Goal: Information Seeking & Learning: Check status

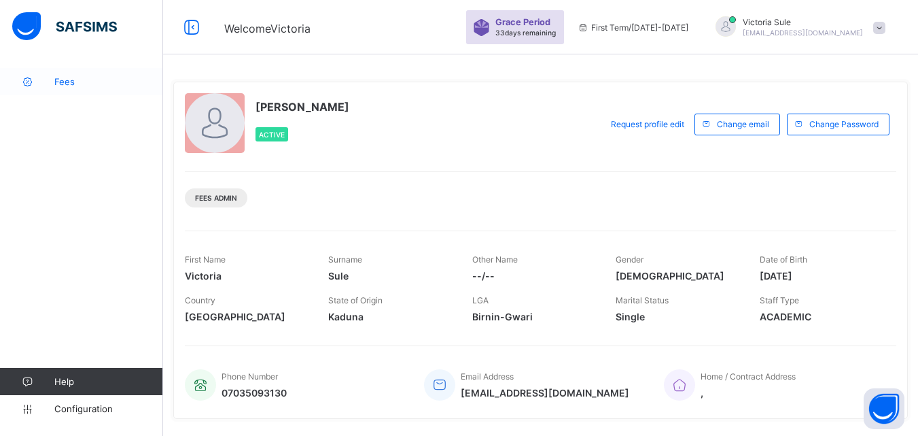
click at [61, 82] on span "Fees" at bounding box center [108, 81] width 109 height 11
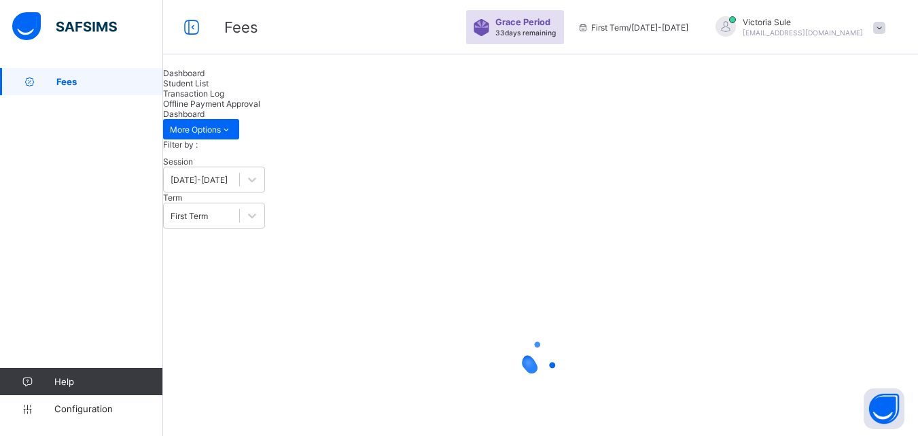
click at [209, 88] on span "Student List" at bounding box center [186, 83] width 46 height 10
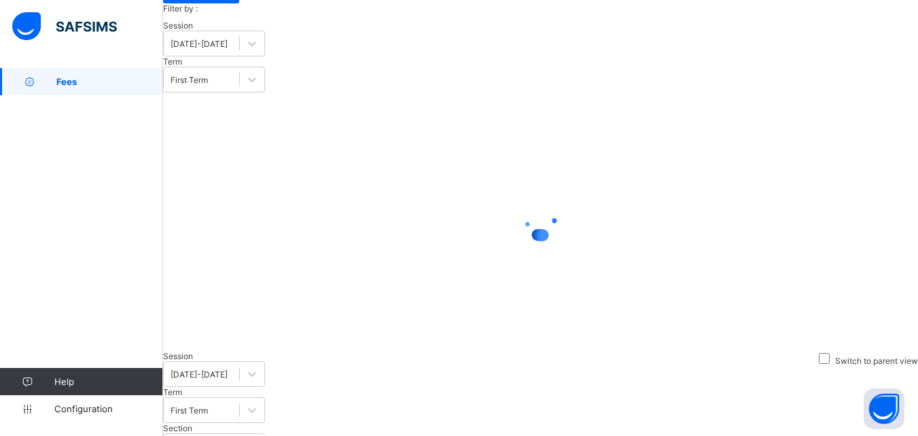
scroll to position [68, 0]
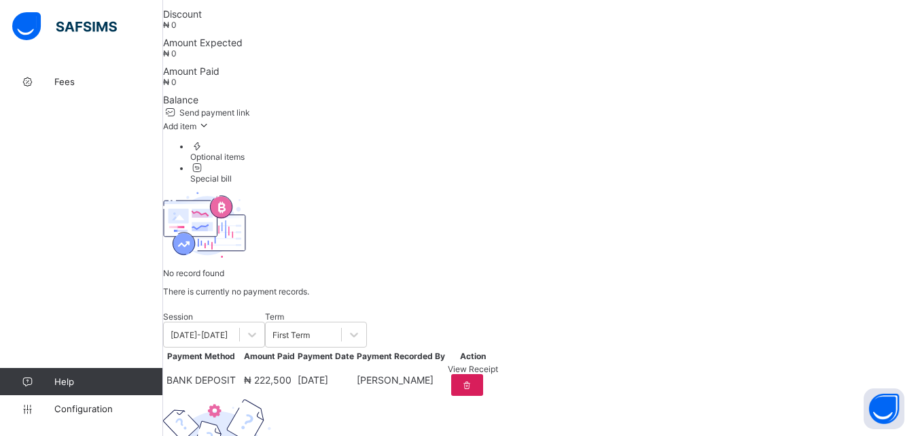
scroll to position [307, 0]
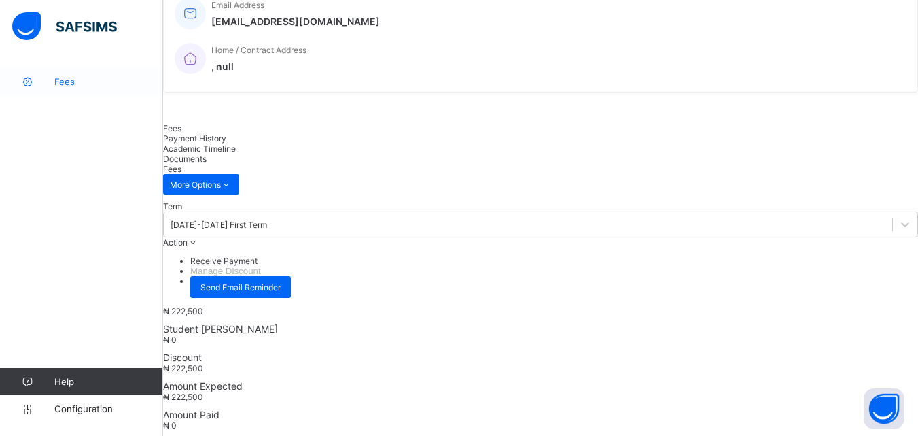
click at [58, 83] on span "Fees" at bounding box center [108, 81] width 109 height 11
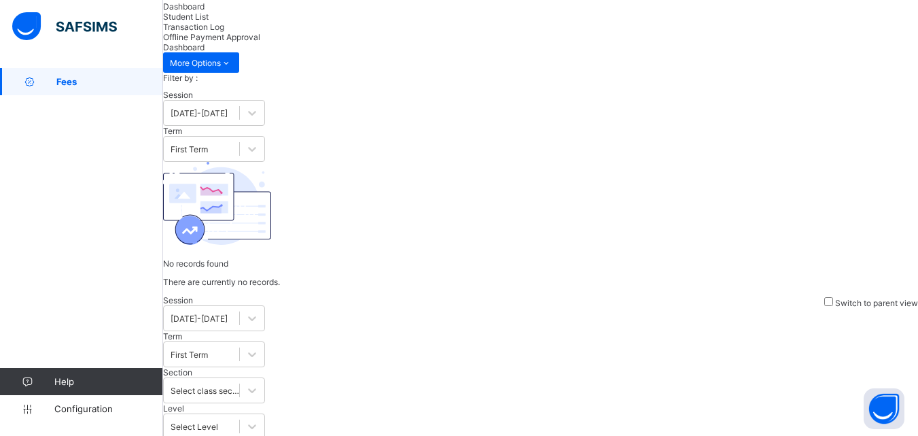
scroll to position [76, 0]
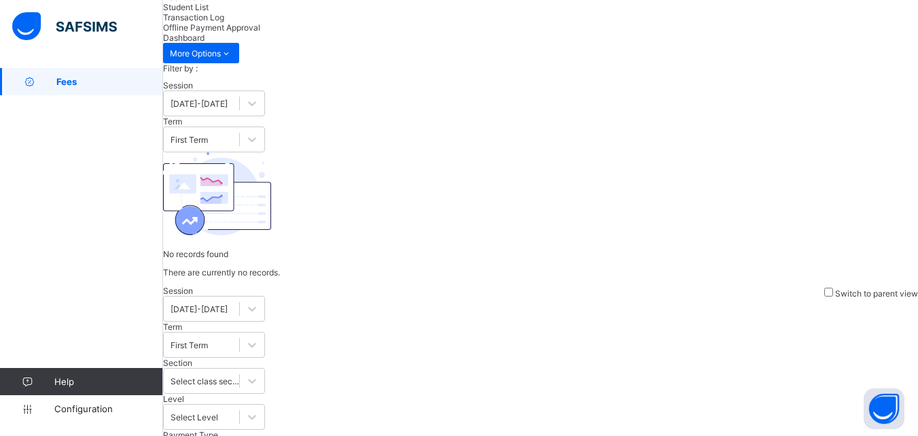
click at [209, 12] on span "Student List" at bounding box center [186, 7] width 46 height 10
type input "*****"
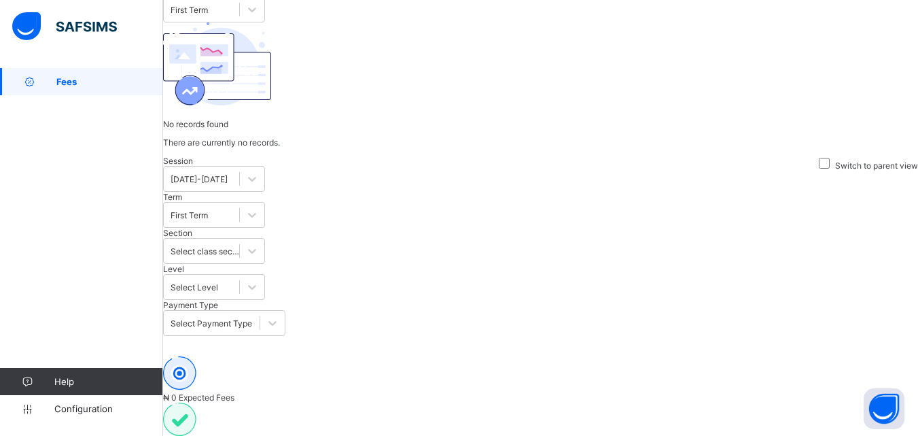
scroll to position [212, 0]
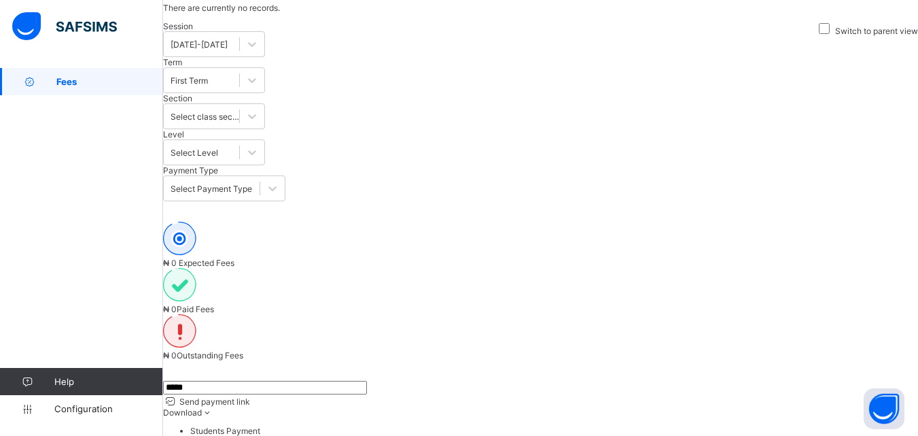
scroll to position [348, 0]
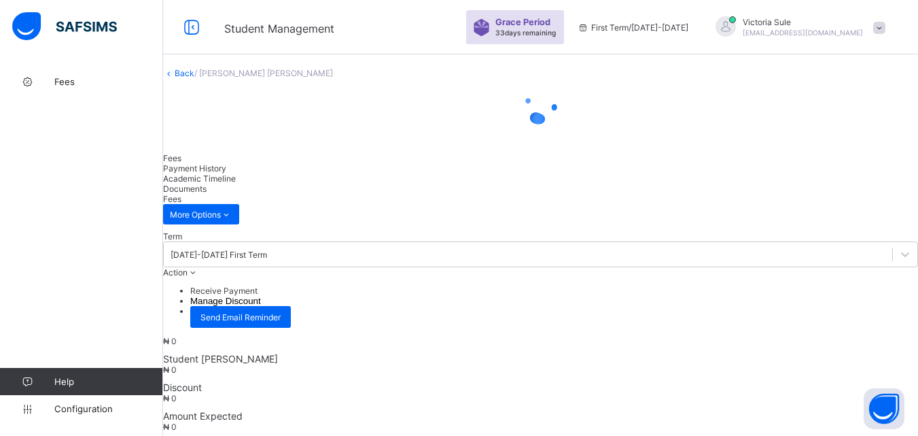
click at [226, 173] on span "Payment History" at bounding box center [194, 168] width 63 height 10
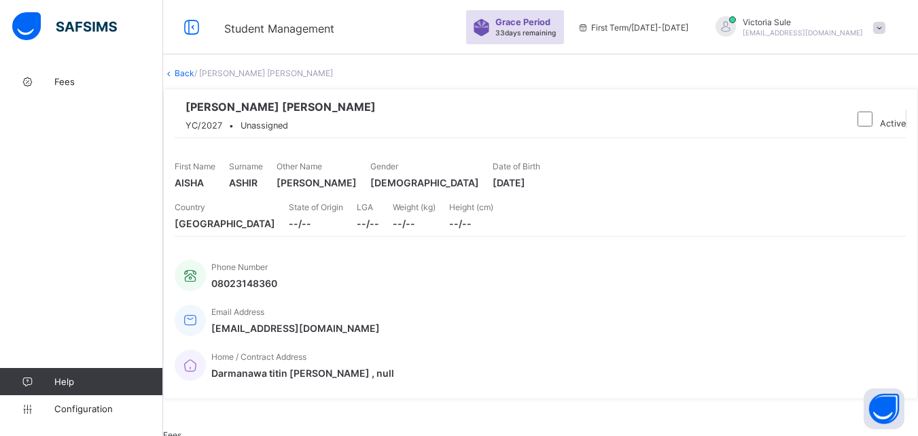
click at [194, 78] on link "Back" at bounding box center [185, 73] width 20 height 10
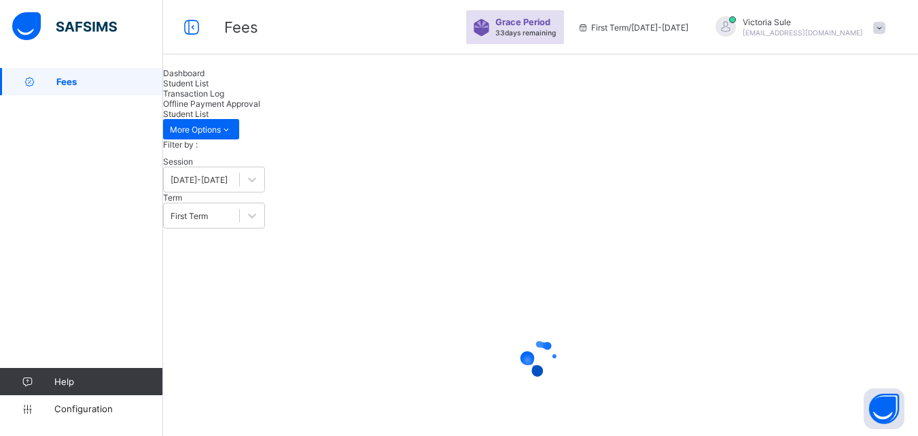
type input "********"
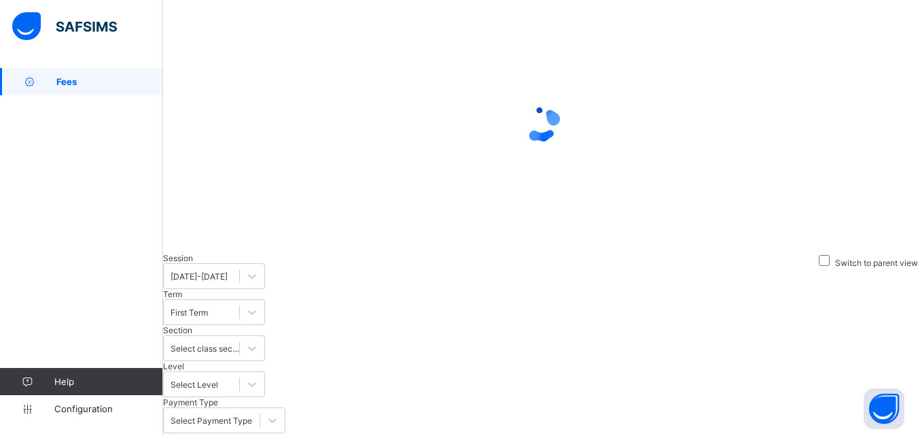
scroll to position [250, 0]
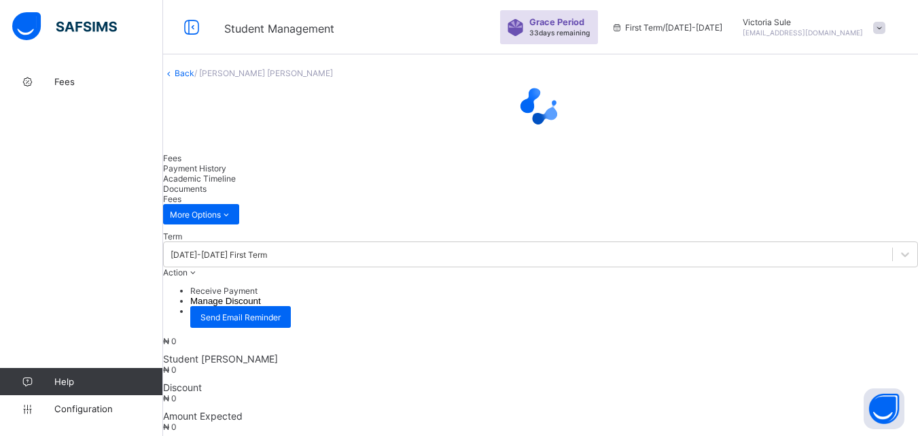
click at [226, 173] on span "Payment History" at bounding box center [194, 168] width 63 height 10
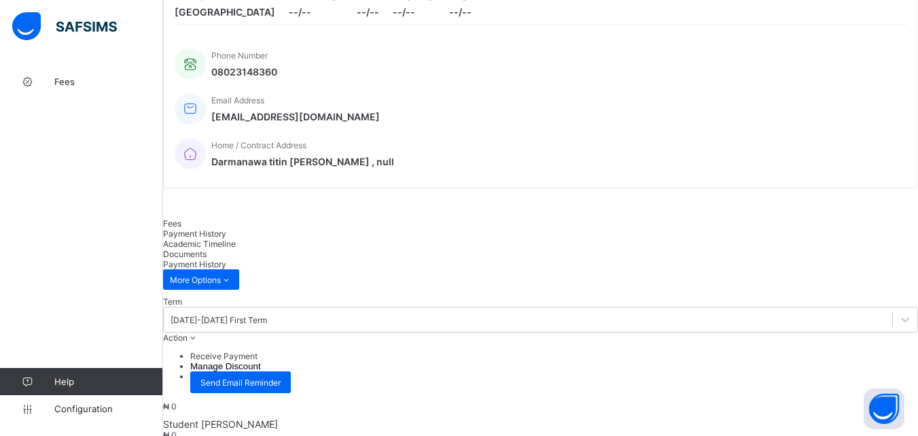
scroll to position [7, 0]
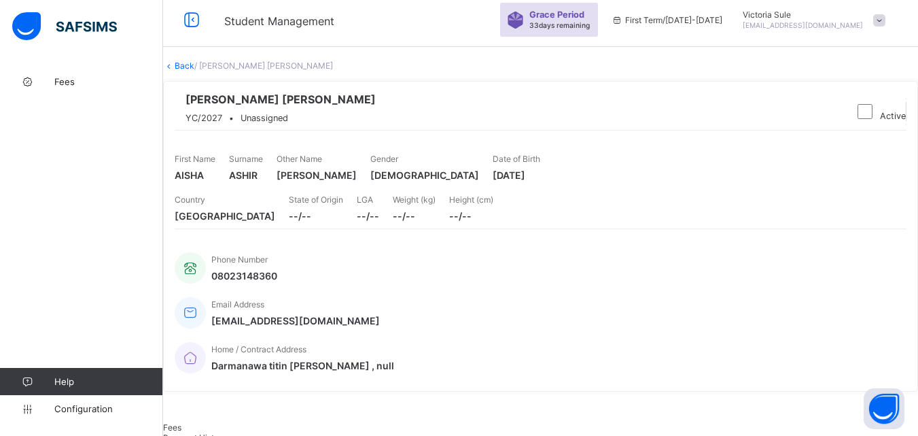
click at [194, 71] on link "Back" at bounding box center [185, 66] width 20 height 10
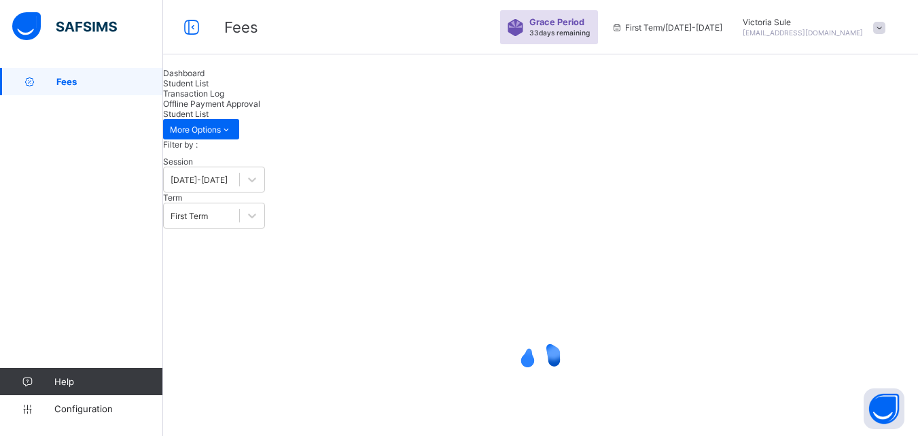
type input "*****"
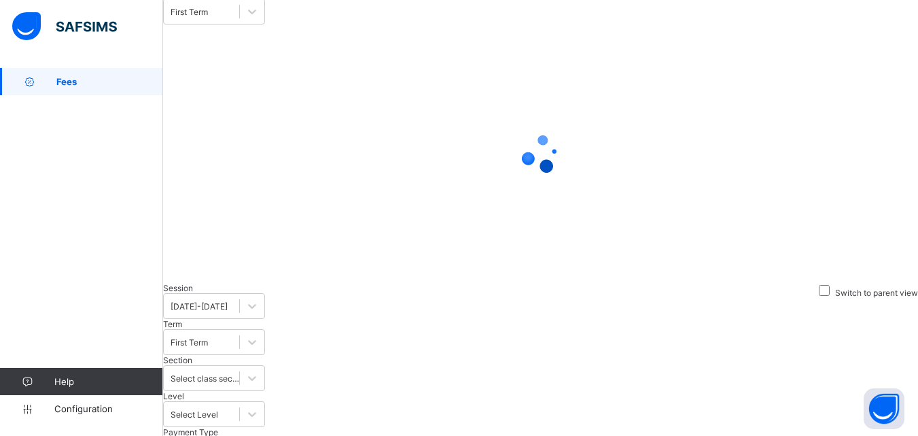
scroll to position [159, 0]
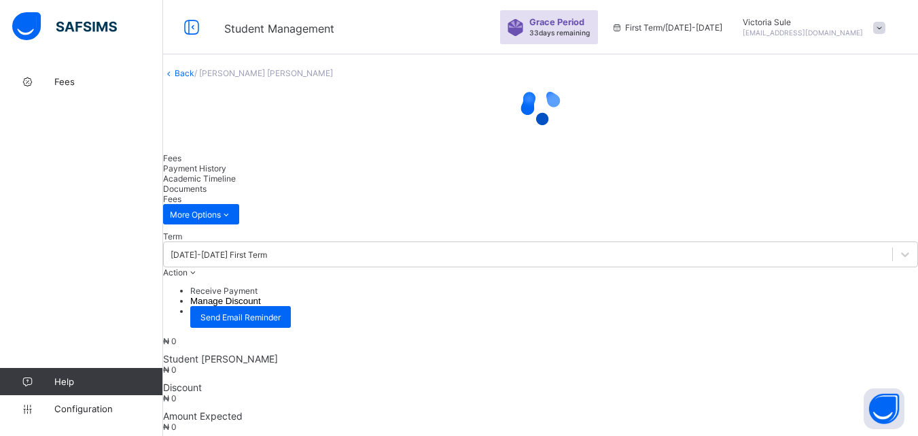
click at [226, 173] on span "Payment History" at bounding box center [194, 168] width 63 height 10
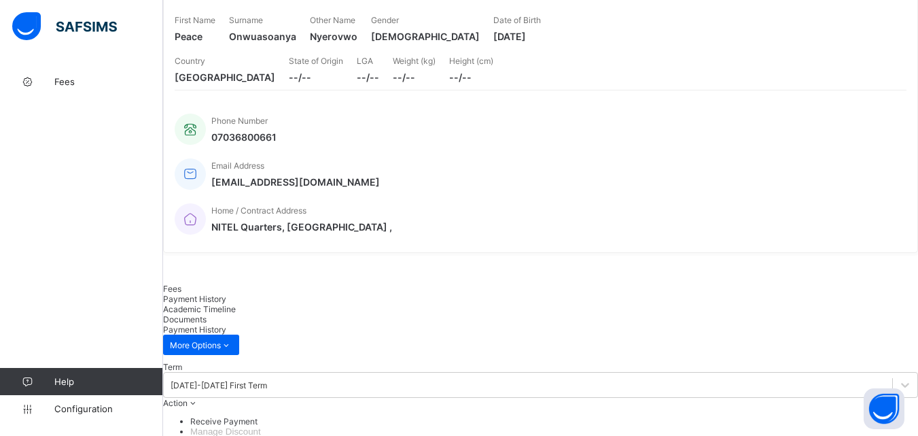
scroll to position [7, 0]
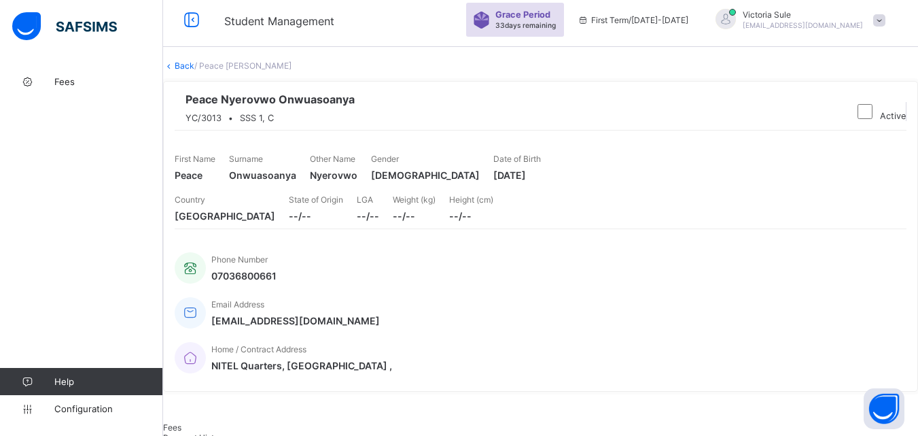
click at [194, 71] on link "Back" at bounding box center [185, 66] width 20 height 10
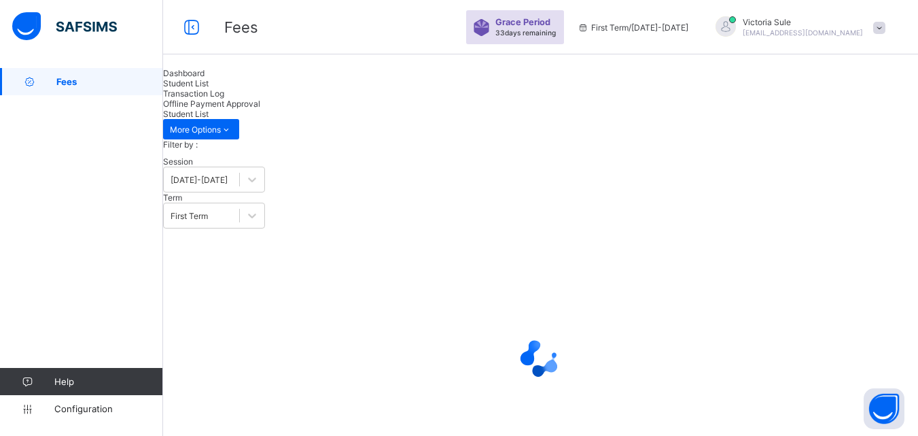
type input "*****"
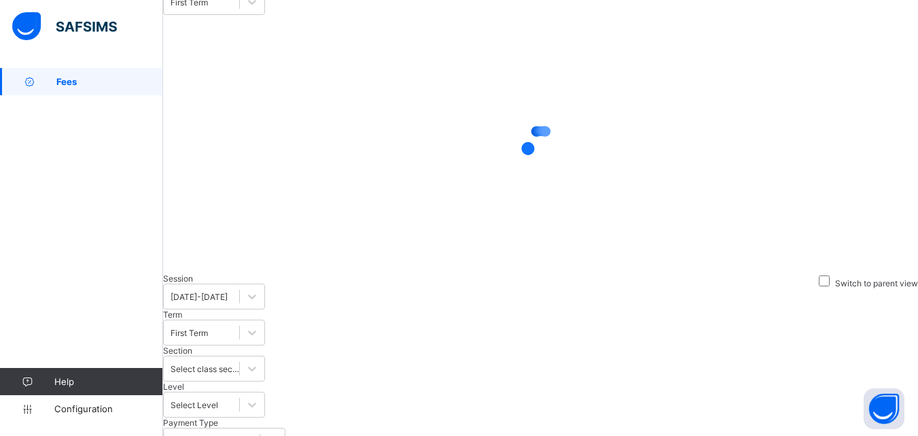
scroll to position [114, 0]
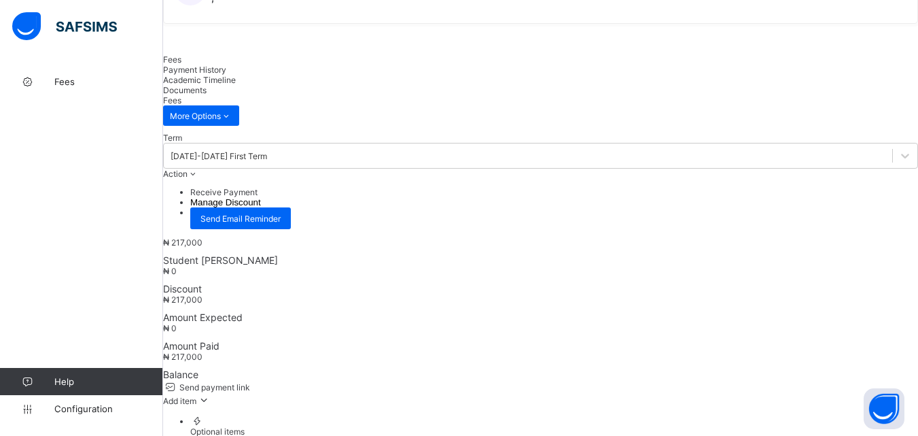
scroll to position [408, 0]
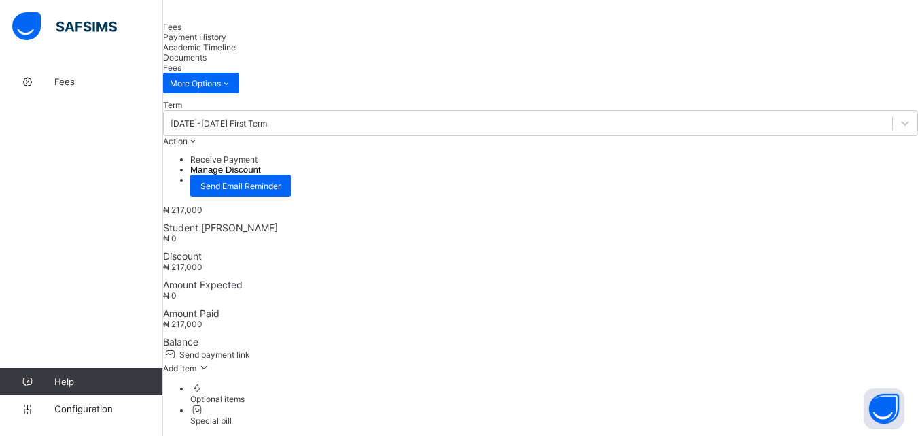
click at [867, 394] on div "Optional items" at bounding box center [554, 399] width 728 height 10
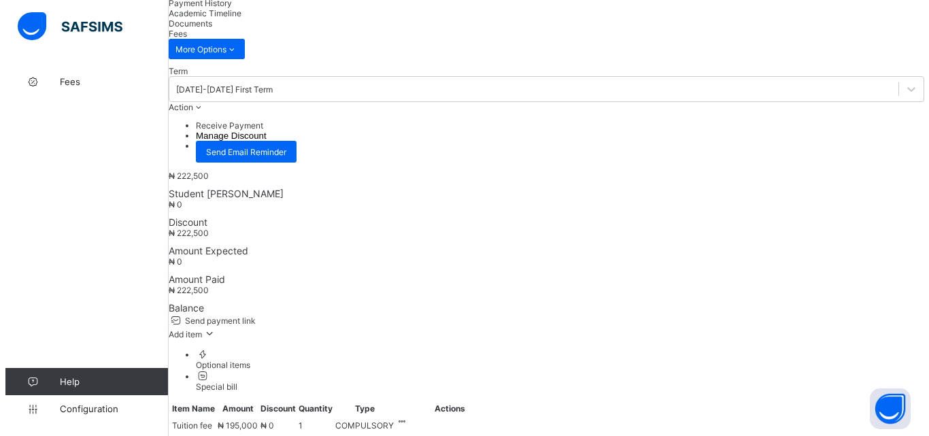
scroll to position [476, 0]
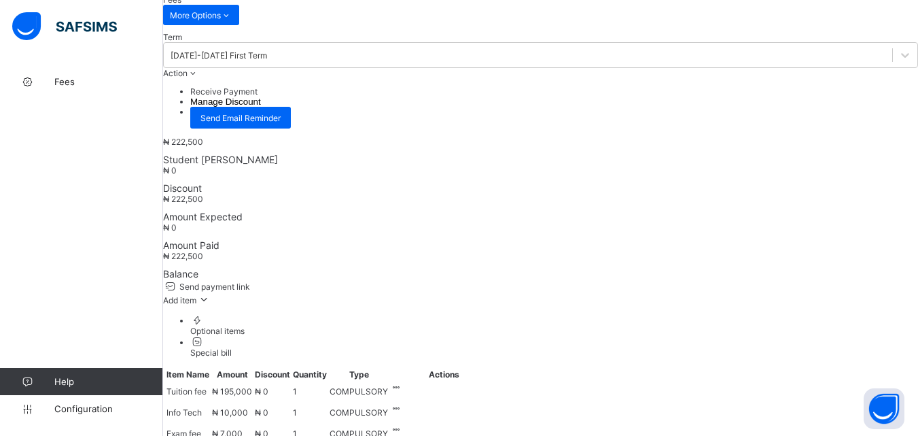
click at [850, 86] on li "Receive Payment" at bounding box center [554, 91] width 728 height 10
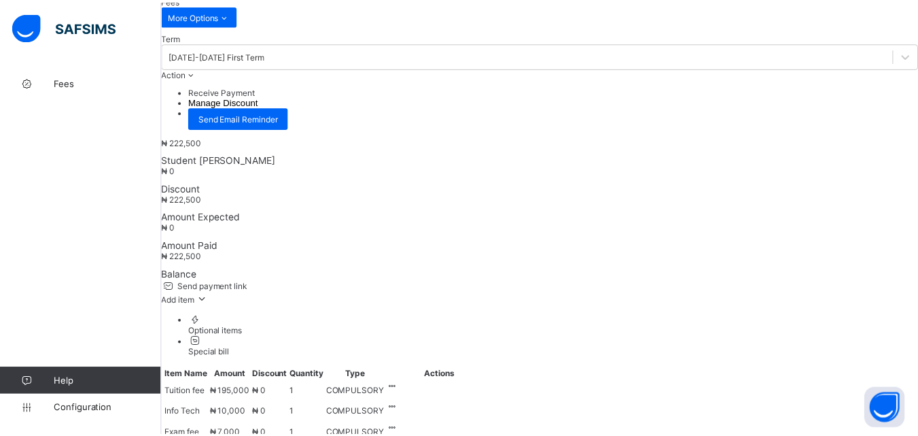
scroll to position [418, 0]
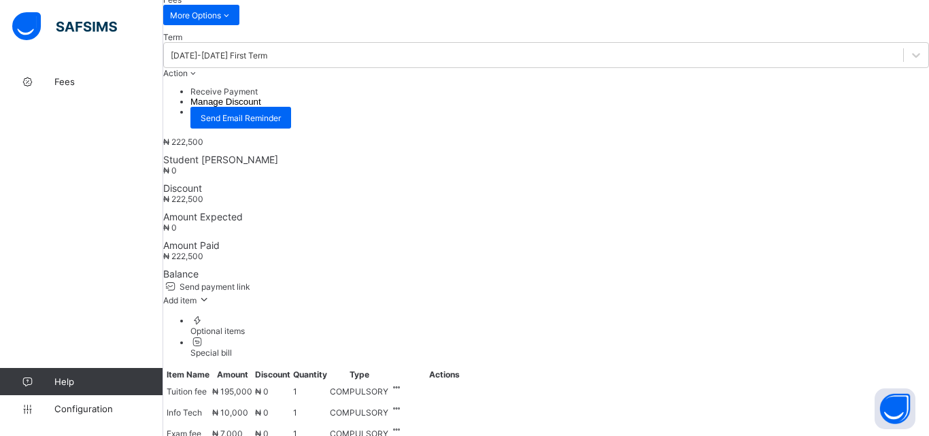
type input "**********"
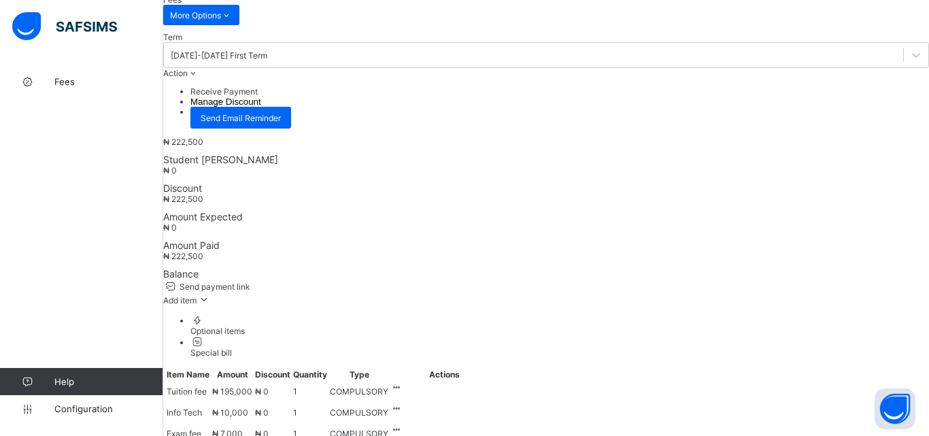
type input "*********"
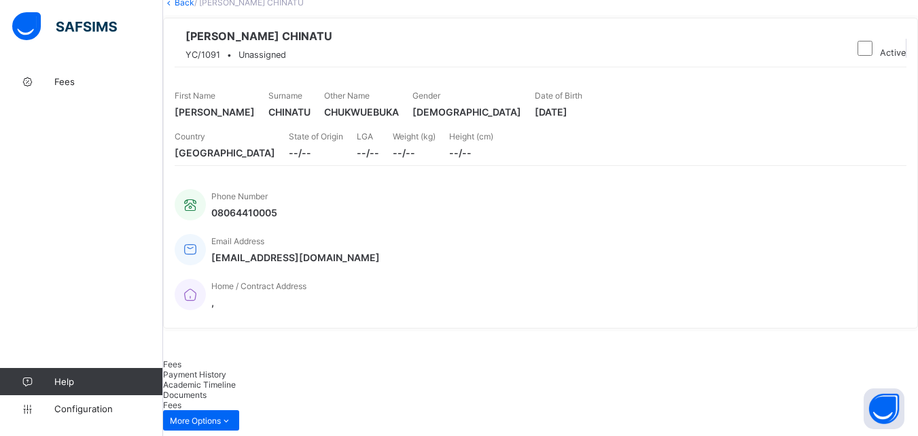
scroll to position [0, 0]
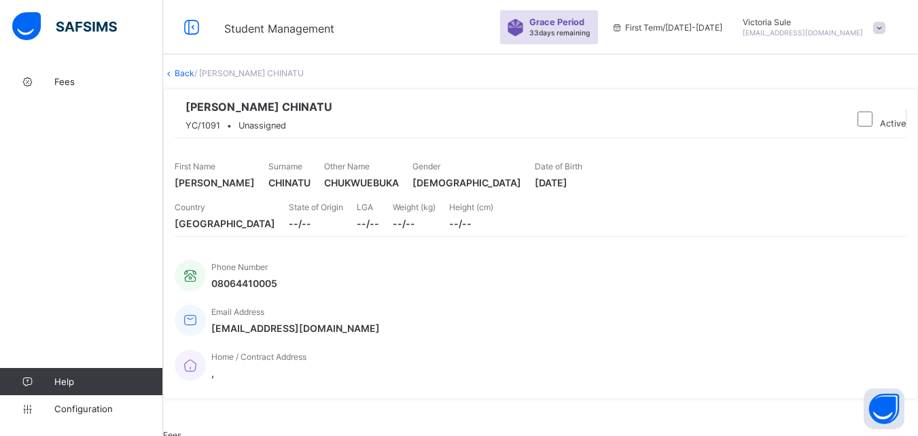
click at [194, 78] on link "Back" at bounding box center [185, 73] width 20 height 10
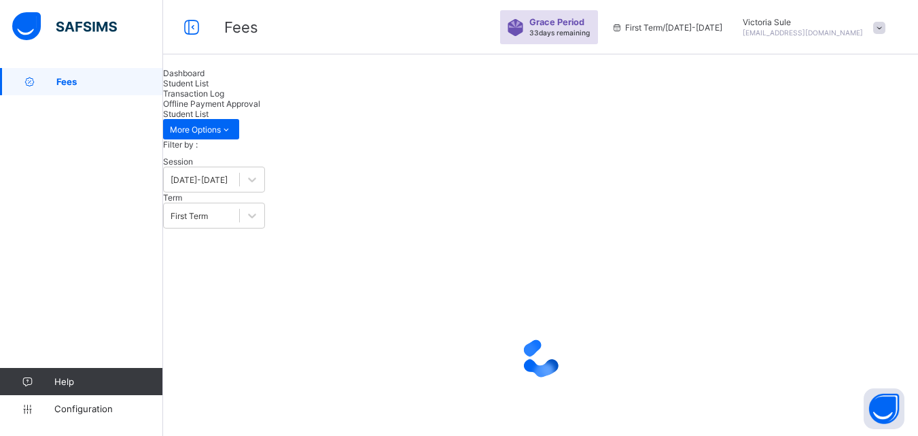
type input "*******"
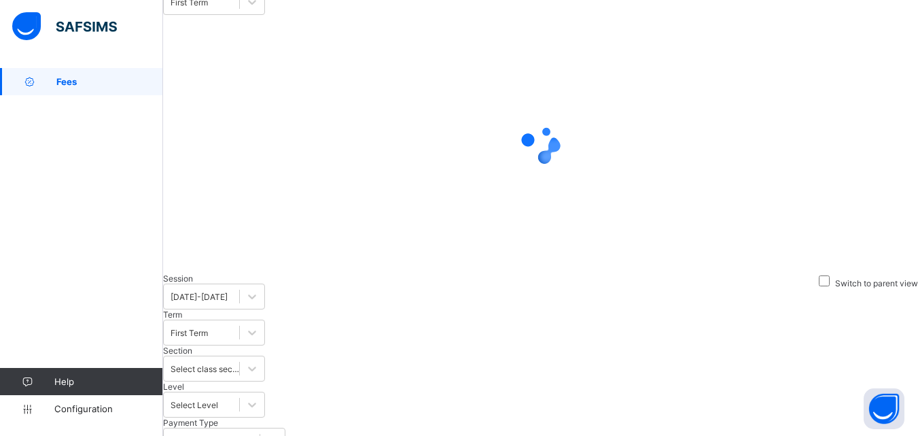
scroll to position [114, 0]
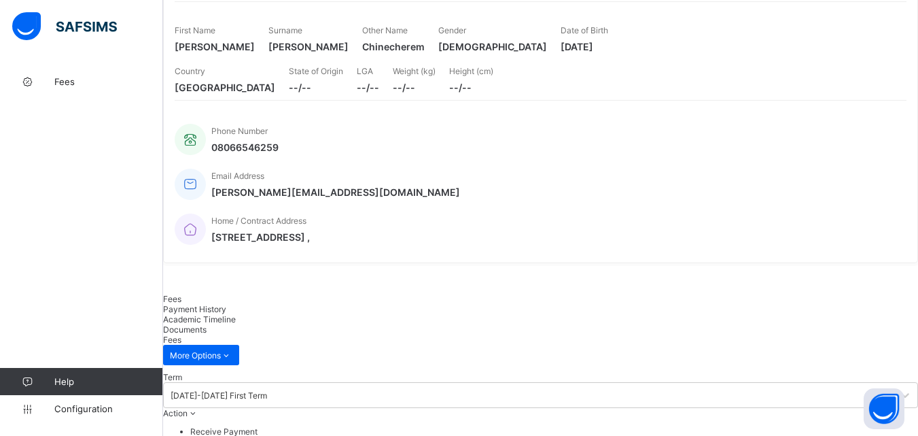
scroll to position [204, 0]
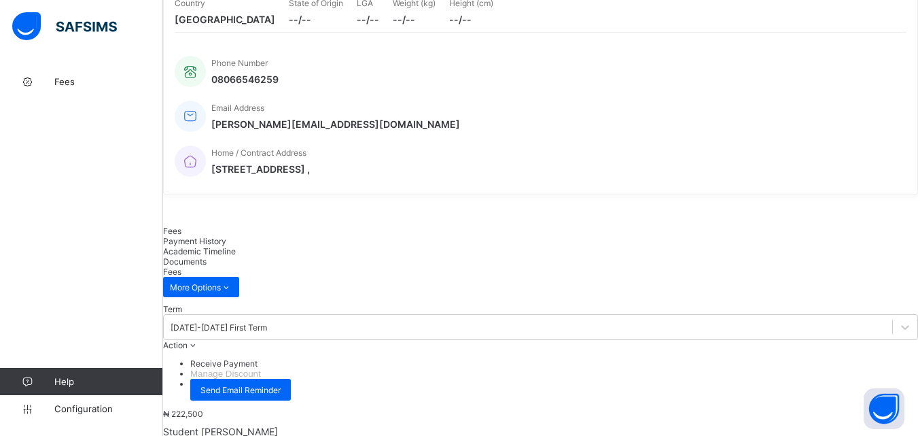
click at [226, 241] on span "Payment History" at bounding box center [194, 241] width 63 height 10
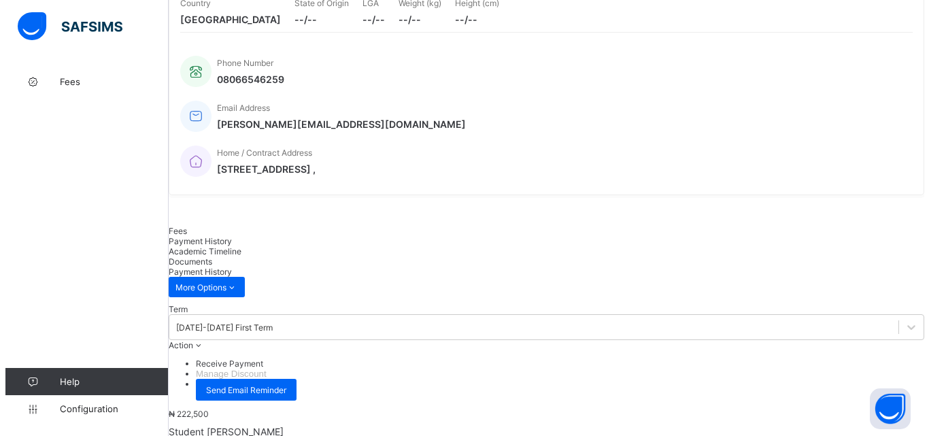
scroll to position [211, 0]
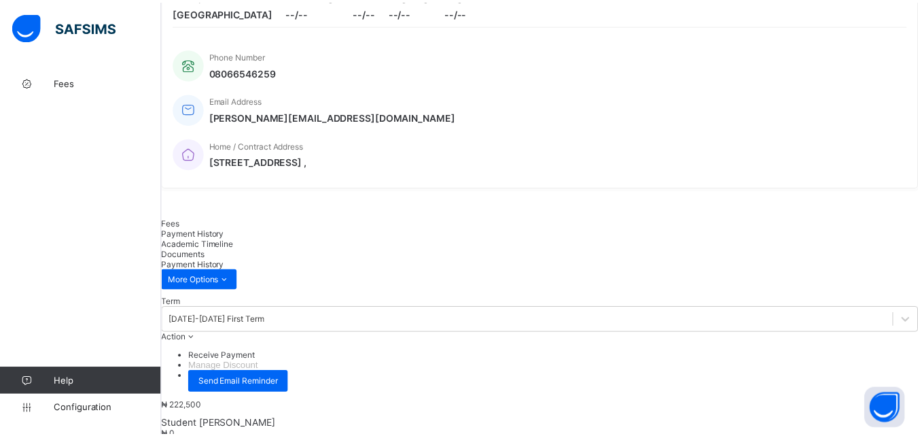
scroll to position [0, 0]
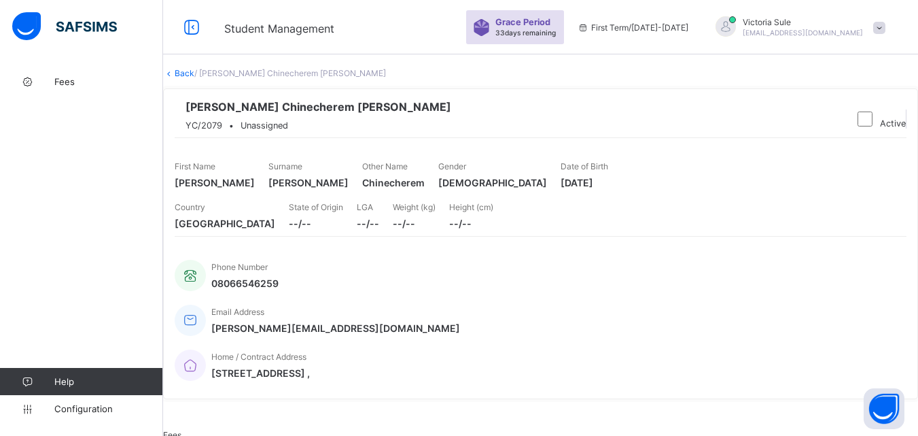
click at [194, 78] on link "Back" at bounding box center [185, 73] width 20 height 10
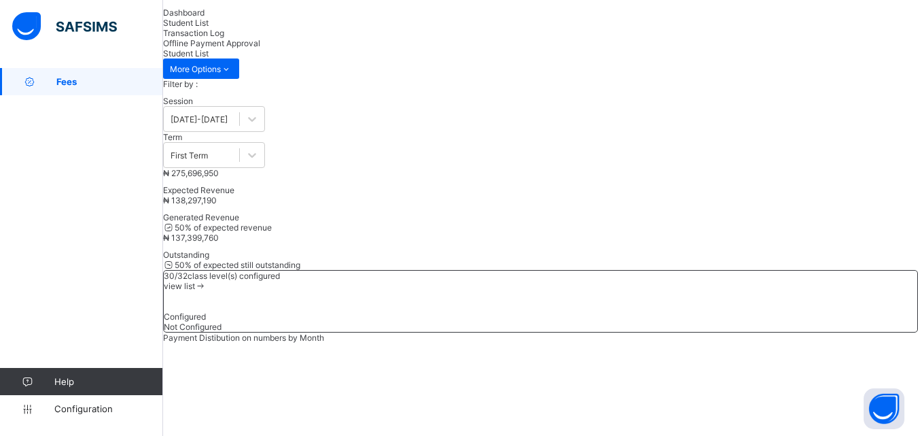
scroll to position [48, 0]
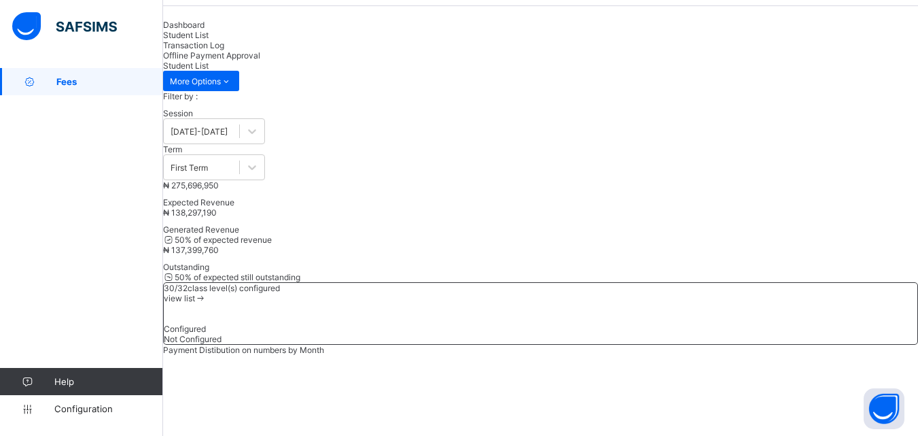
drag, startPoint x: 238, startPoint y: 285, endPoint x: 191, endPoint y: 289, distance: 47.1
type input "*******"
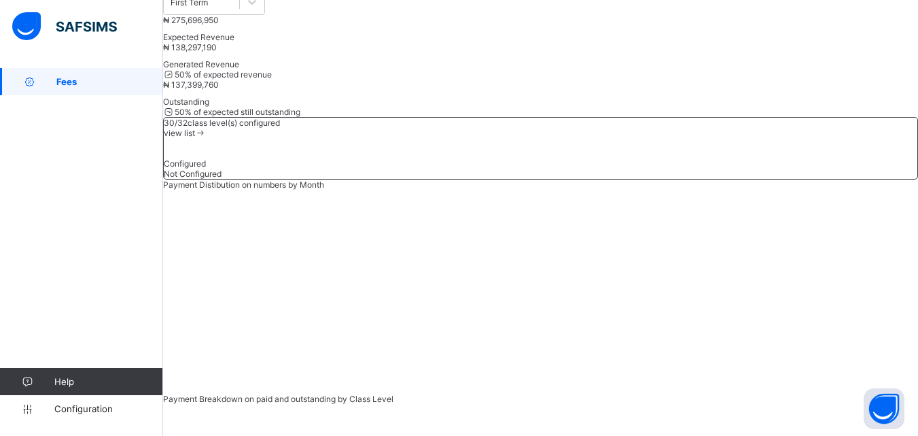
scroll to position [114, 0]
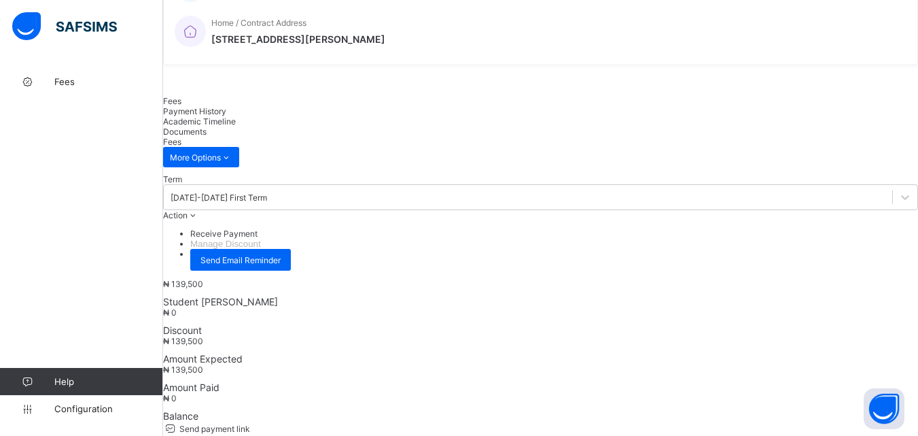
scroll to position [340, 0]
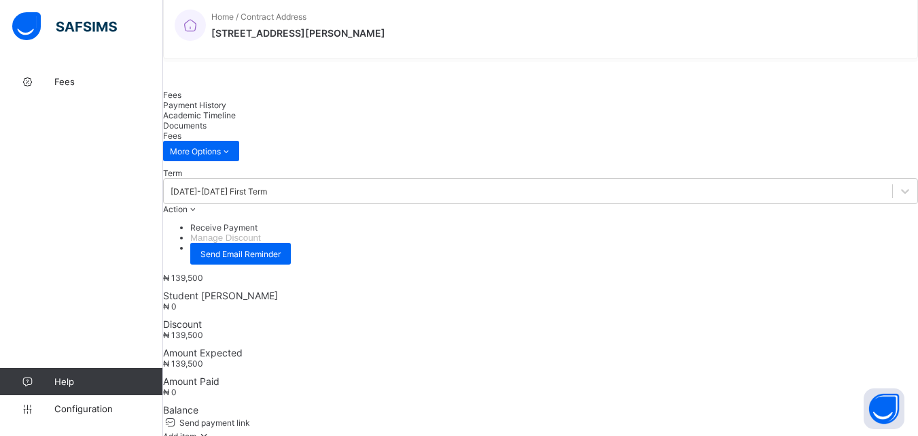
click at [226, 107] on span "Payment History" at bounding box center [194, 105] width 63 height 10
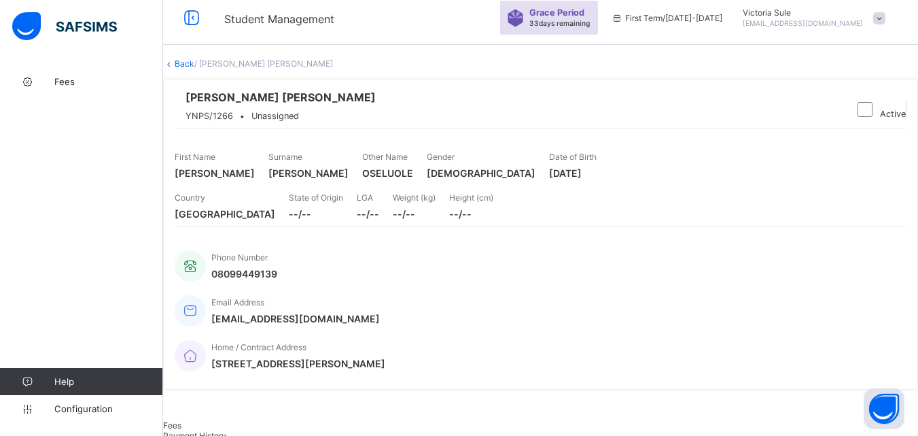
scroll to position [7, 0]
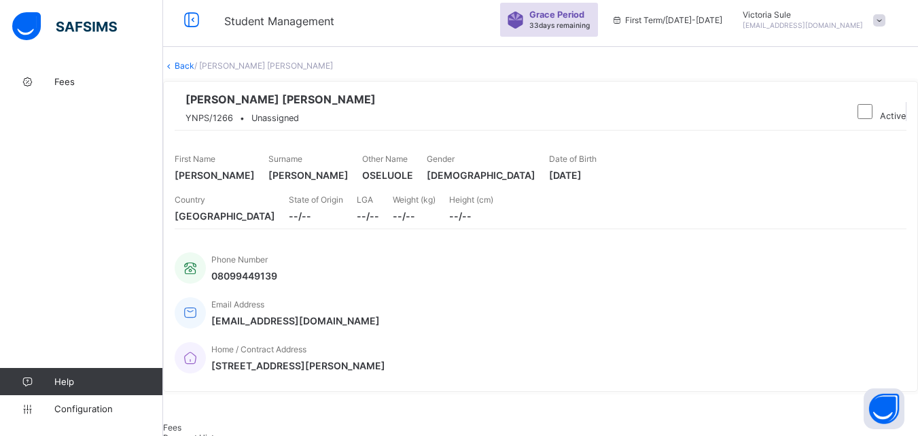
click at [194, 71] on link "Back" at bounding box center [185, 66] width 20 height 10
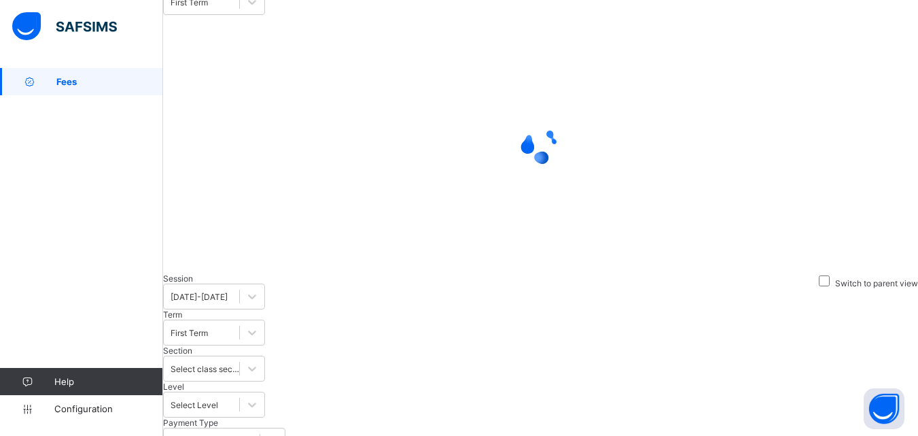
scroll to position [211, 0]
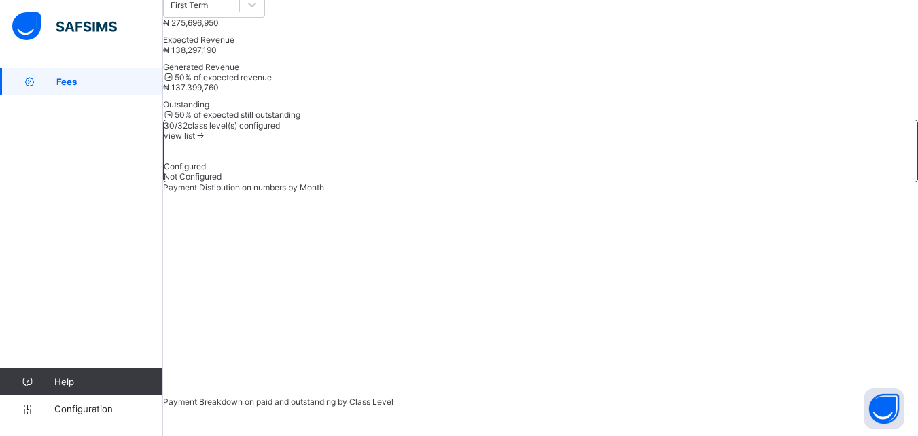
drag, startPoint x: 265, startPoint y: 129, endPoint x: 162, endPoint y: 134, distance: 102.8
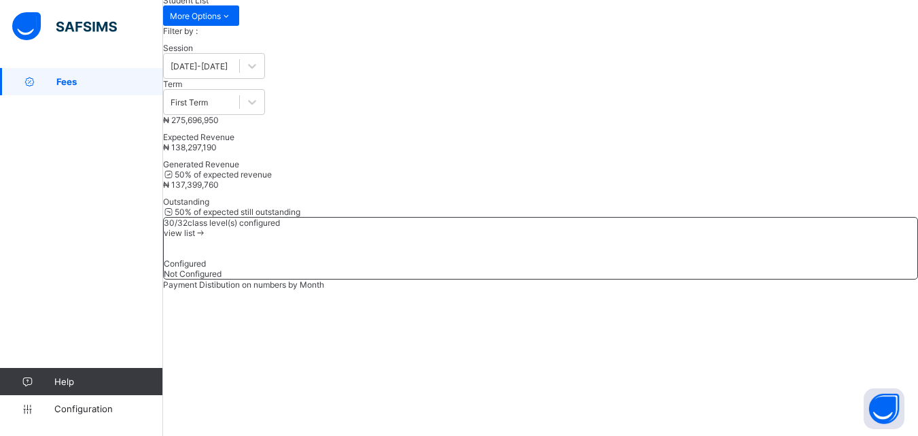
type input "*****"
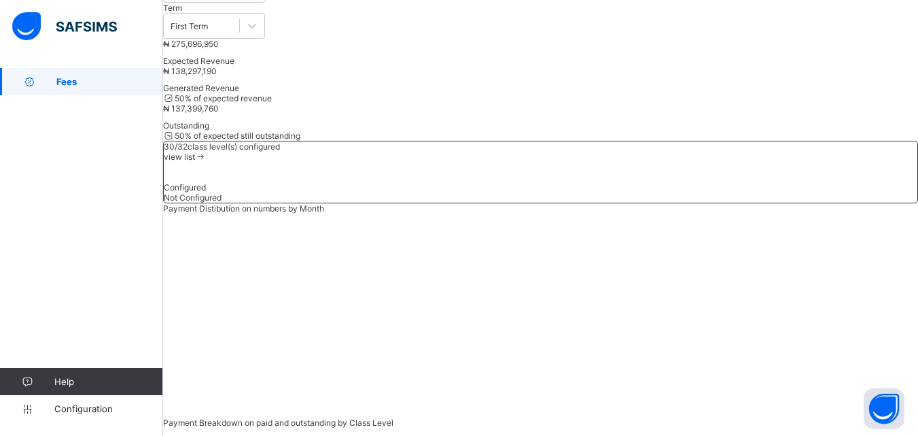
scroll to position [291, 0]
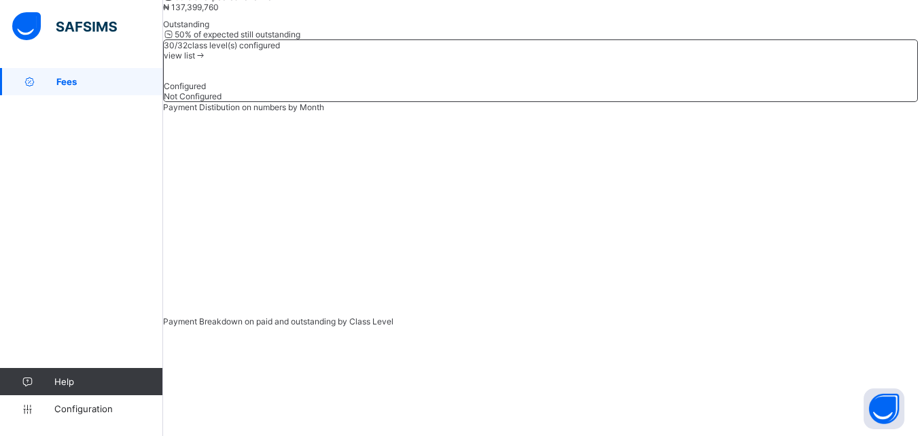
drag, startPoint x: 235, startPoint y: 68, endPoint x: 184, endPoint y: 79, distance: 52.1
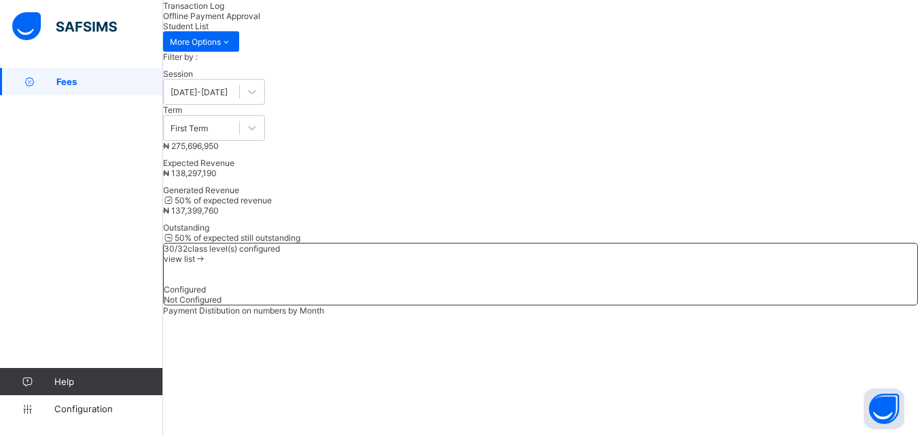
scroll to position [10, 0]
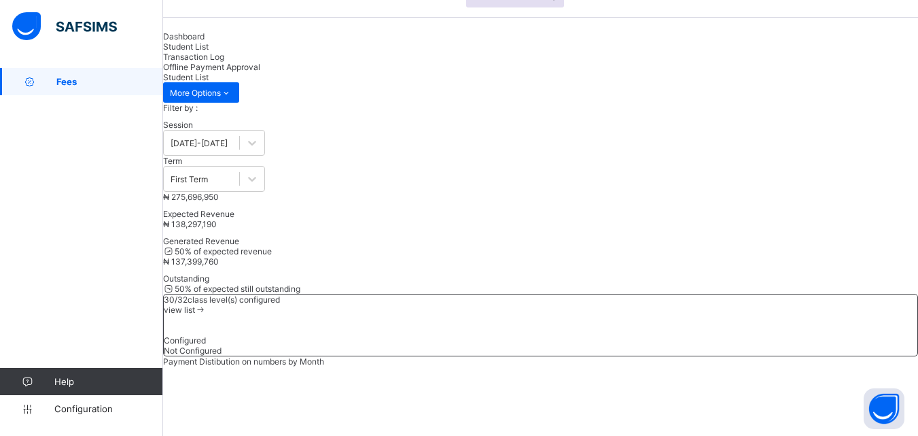
scroll to position [1, 0]
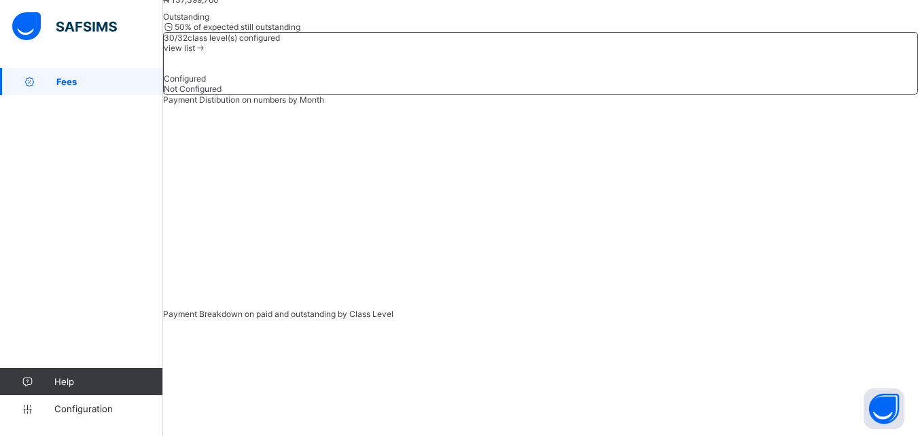
scroll to position [300, 0]
type input "*"
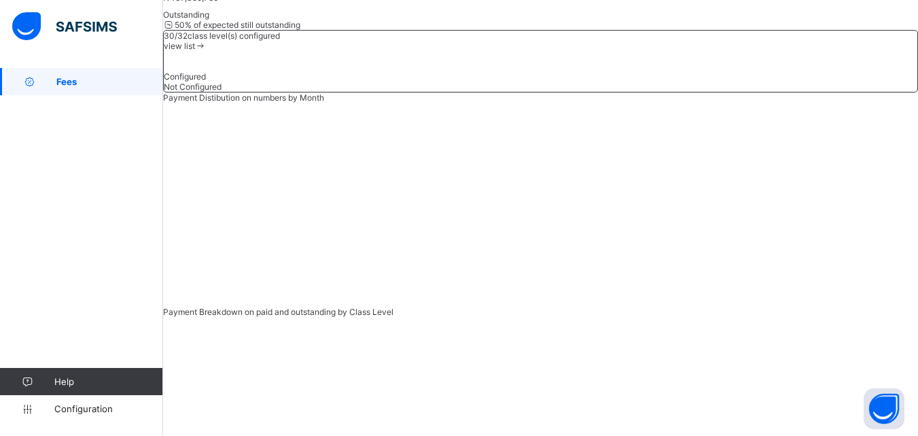
scroll to position [213, 0]
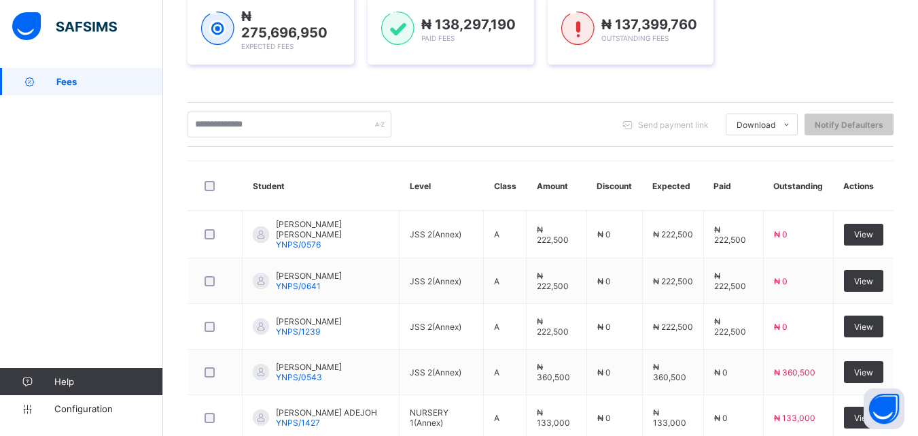
click at [530, 129] on div "Send payment link Download Students Payment Students Payment Status Student Ite…" at bounding box center [541, 124] width 706 height 26
click at [207, 122] on input "text" at bounding box center [290, 124] width 204 height 26
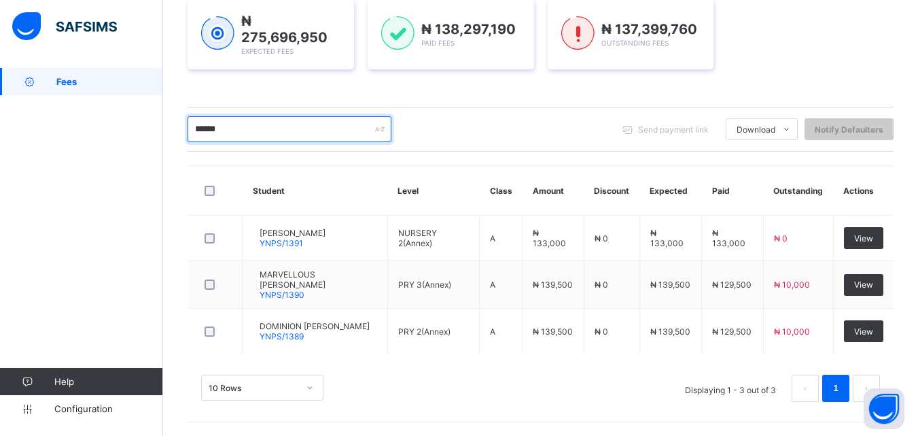
scroll to position [207, 0]
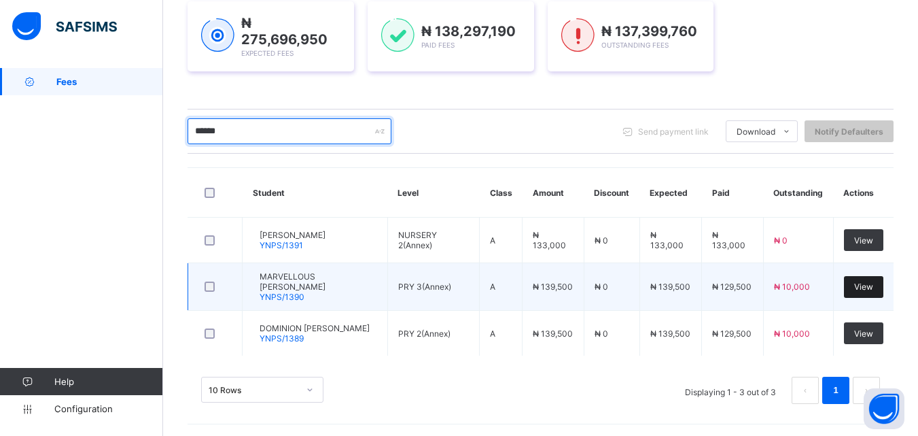
type input "******"
click at [865, 287] on span "View" at bounding box center [864, 286] width 19 height 10
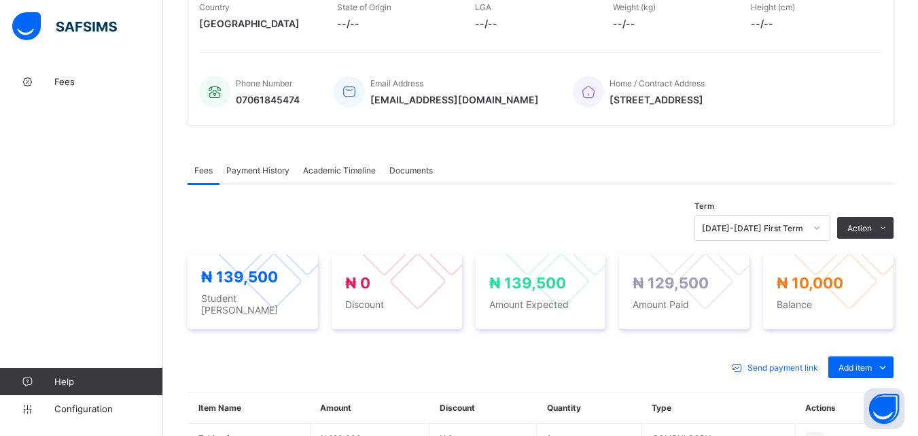
scroll to position [340, 0]
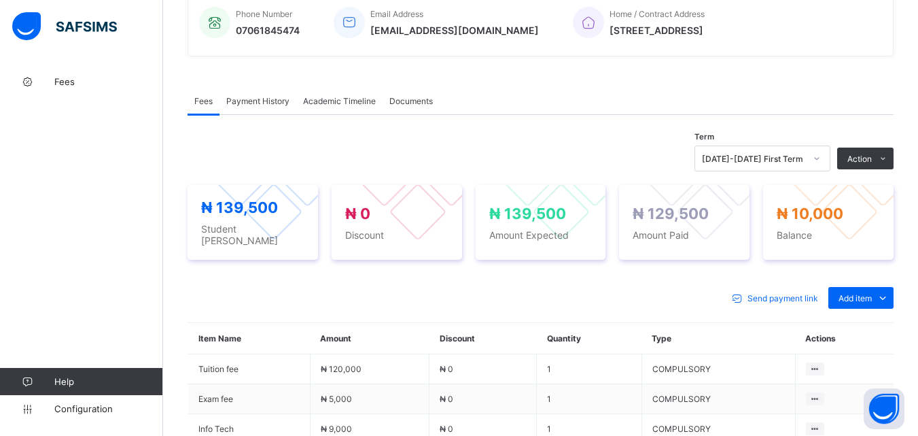
click at [278, 103] on span "Payment History" at bounding box center [257, 101] width 63 height 10
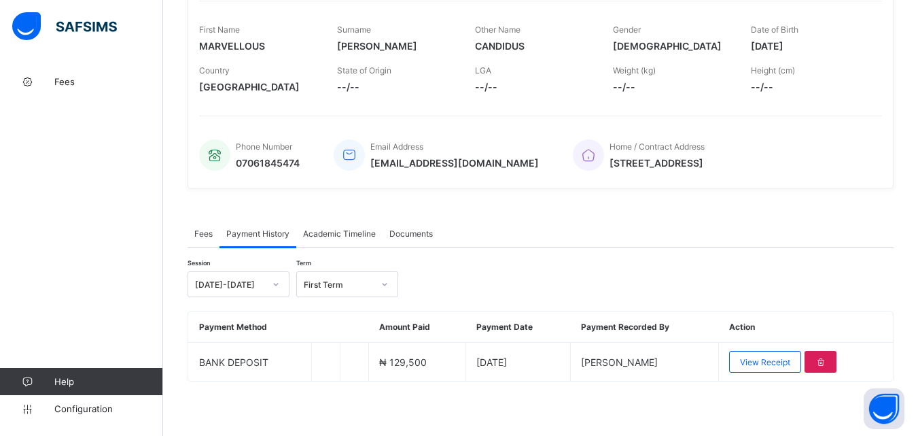
scroll to position [0, 0]
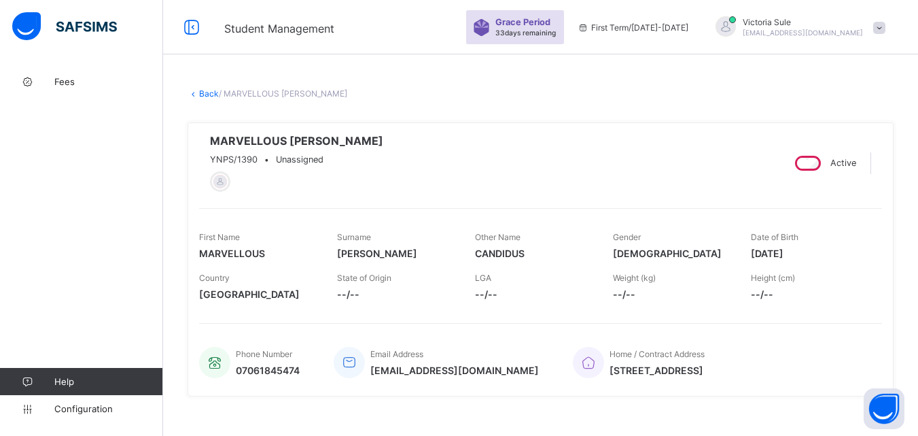
click at [208, 90] on link "Back" at bounding box center [209, 93] width 20 height 10
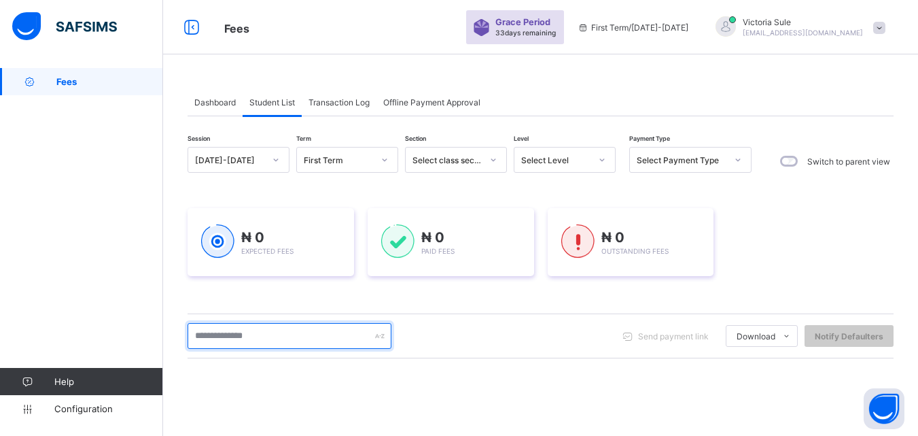
click at [311, 339] on input "text" at bounding box center [290, 336] width 204 height 26
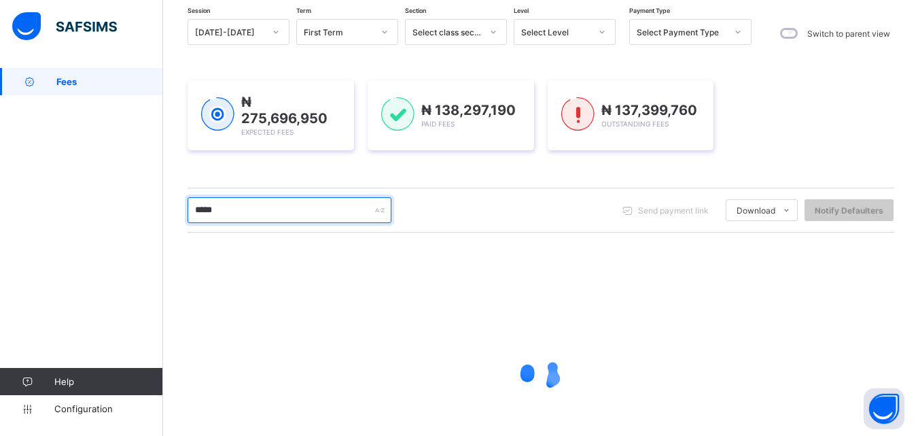
scroll to position [213, 0]
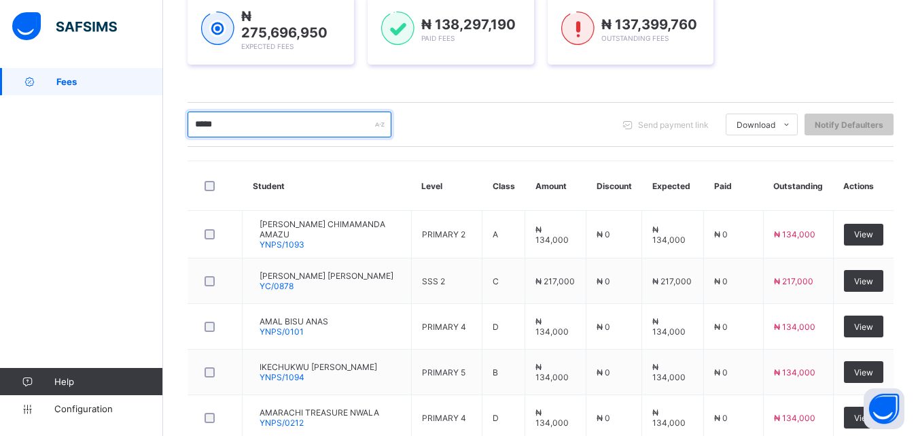
click at [296, 125] on input "*****" at bounding box center [290, 124] width 204 height 26
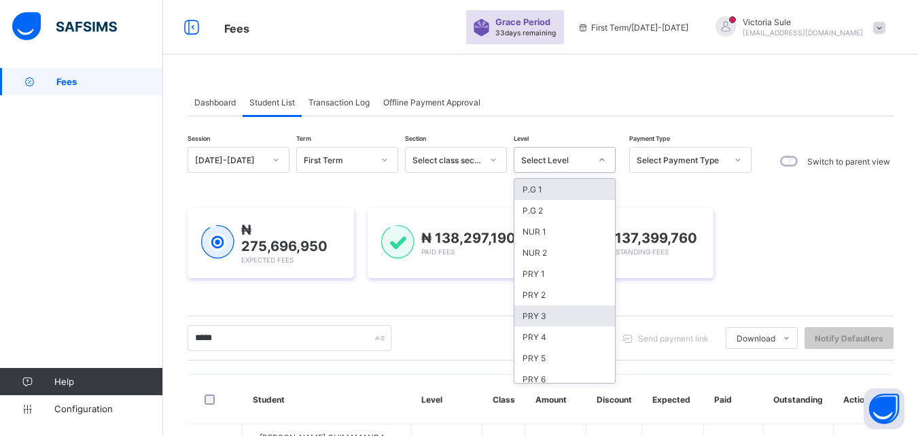
drag, startPoint x: 568, startPoint y: 156, endPoint x: 551, endPoint y: 313, distance: 158.7
click at [568, 156] on div "Select Level" at bounding box center [555, 160] width 69 height 10
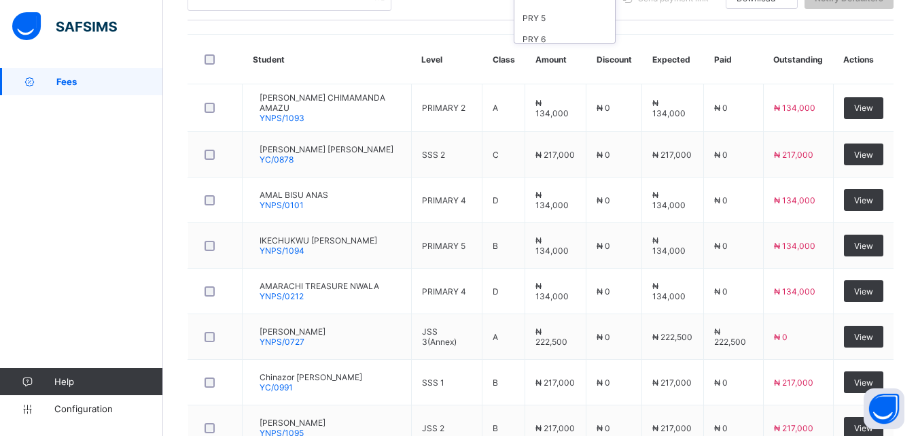
click at [433, 314] on td "JSS 3(Annex)" at bounding box center [446, 337] width 71 height 46
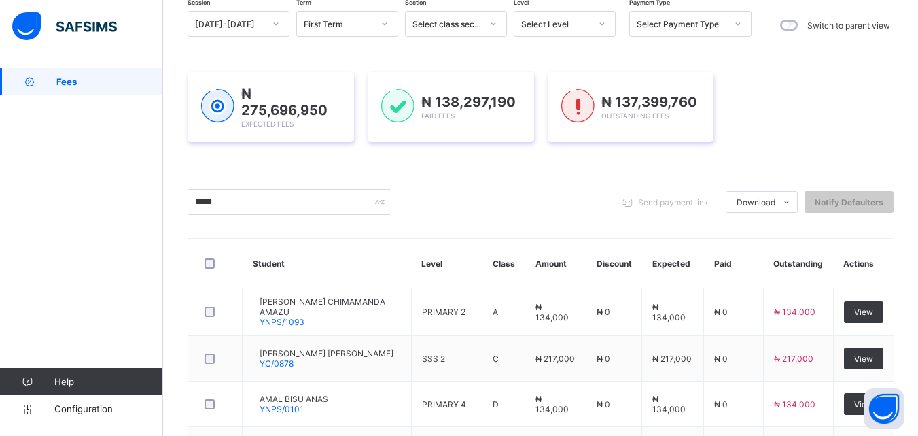
scroll to position [0, 0]
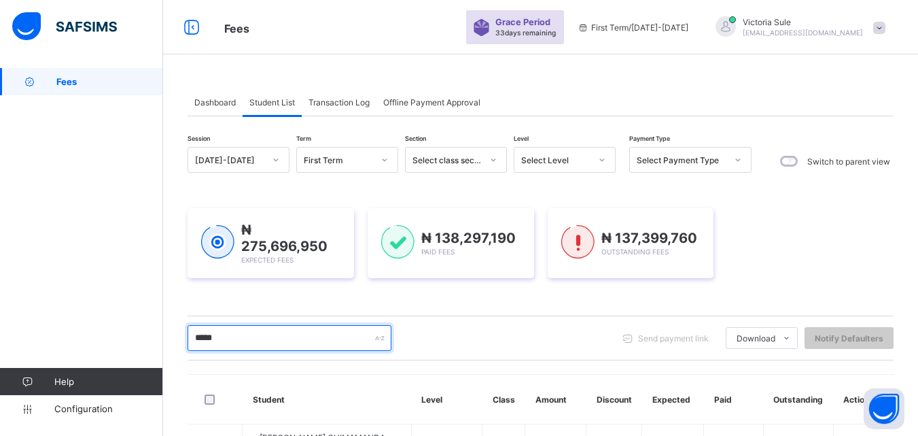
drag, startPoint x: 249, startPoint y: 339, endPoint x: 165, endPoint y: 336, distance: 84.3
click at [235, 336] on input "*****" at bounding box center [290, 338] width 204 height 26
type input "*"
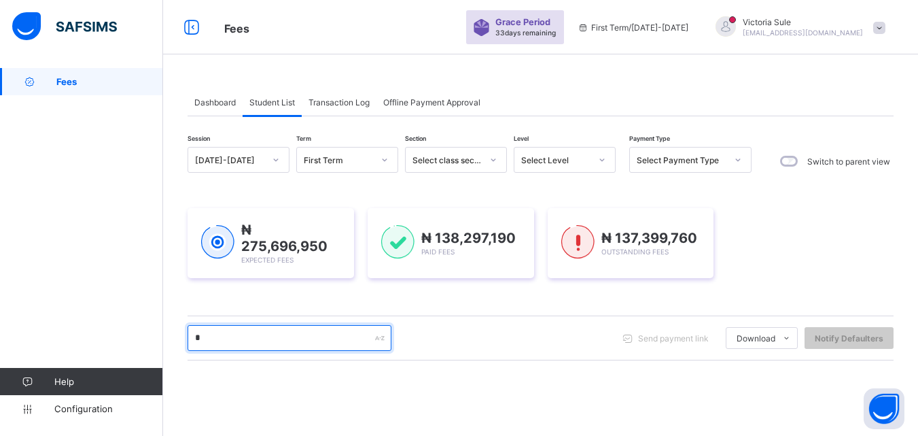
click at [206, 338] on input "*" at bounding box center [290, 338] width 204 height 26
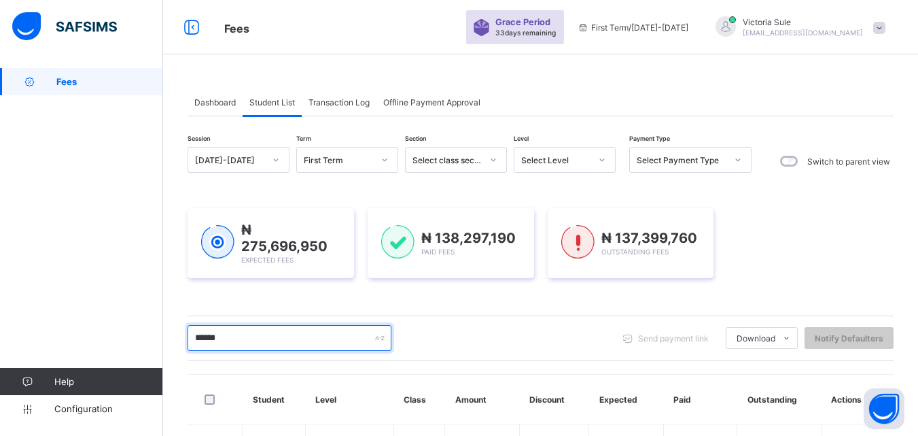
click at [241, 341] on input "******" at bounding box center [290, 338] width 204 height 26
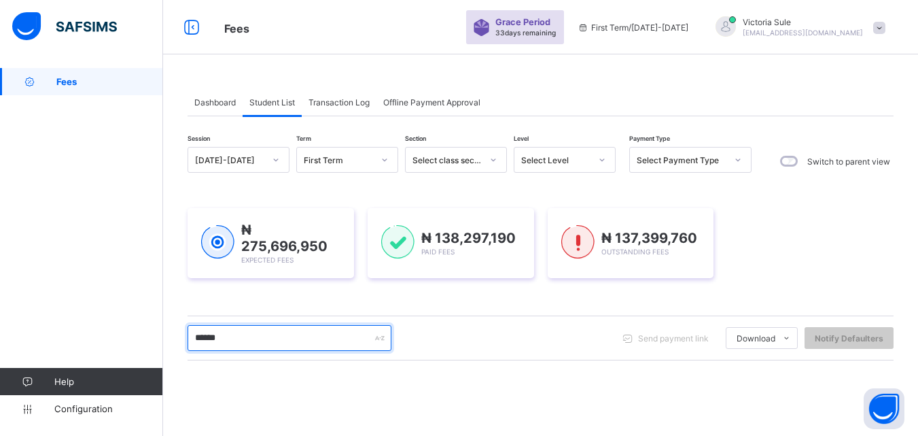
type input "******"
drag, startPoint x: 249, startPoint y: 341, endPoint x: 396, endPoint y: 360, distance: 148.1
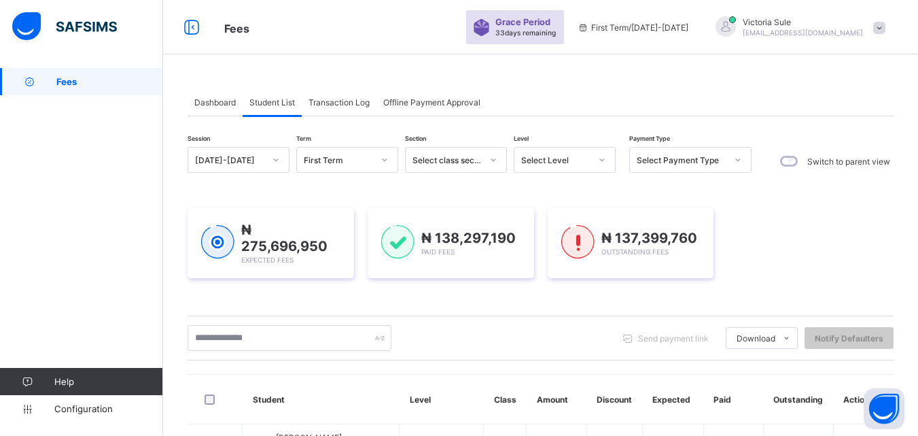
click at [568, 160] on div "Select Level" at bounding box center [555, 160] width 69 height 10
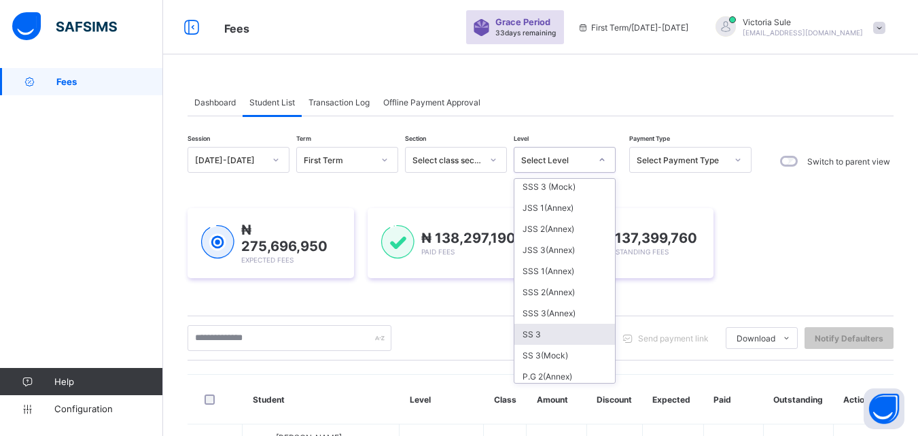
scroll to position [492, 0]
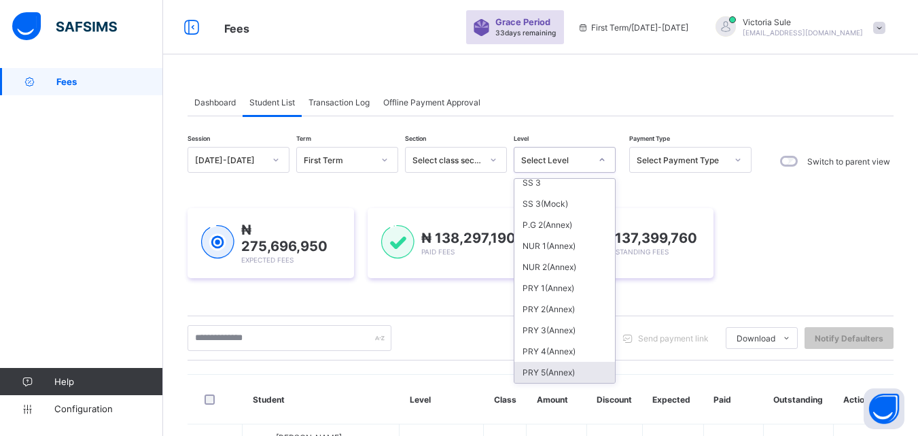
click at [536, 368] on div "PRY 5(Annex)" at bounding box center [565, 372] width 101 height 21
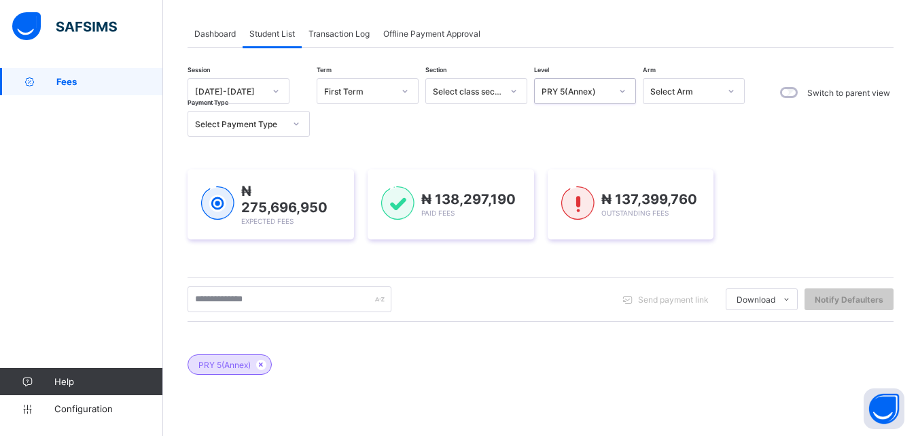
scroll to position [272, 0]
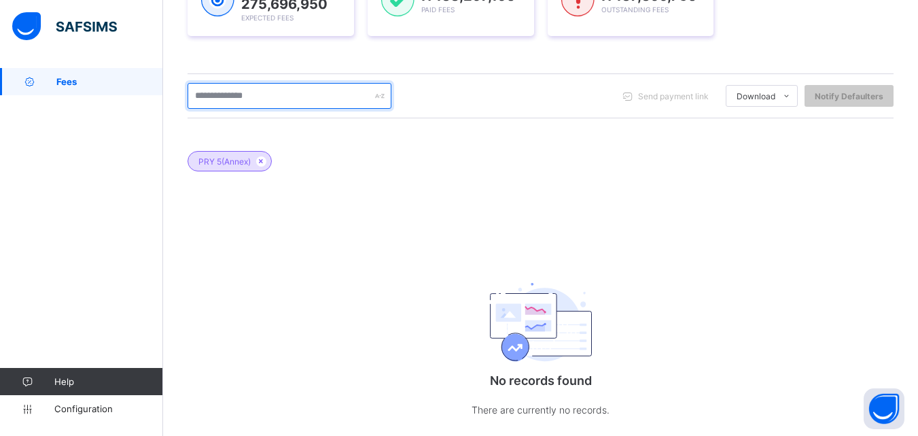
click at [267, 94] on input "text" at bounding box center [290, 96] width 204 height 26
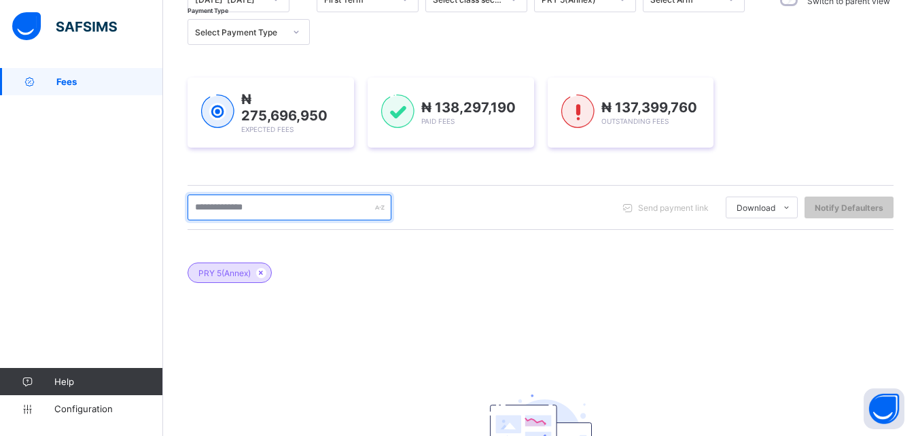
scroll to position [0, 0]
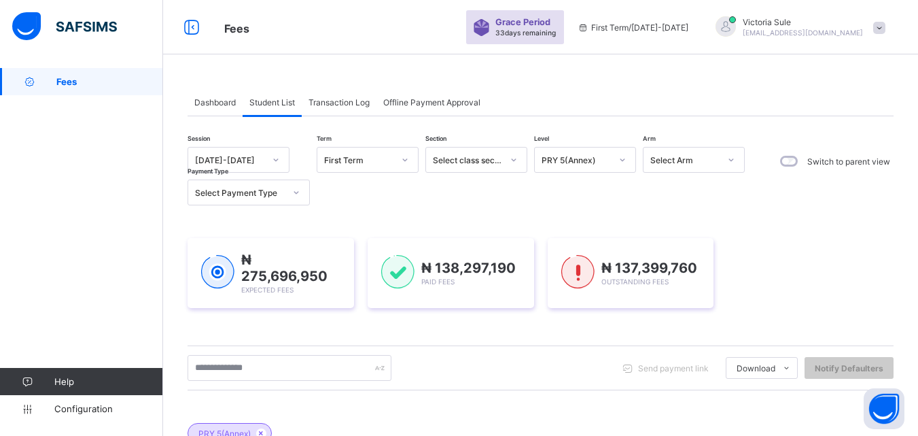
click at [582, 153] on div "PRY 5(Annex)" at bounding box center [572, 159] width 75 height 19
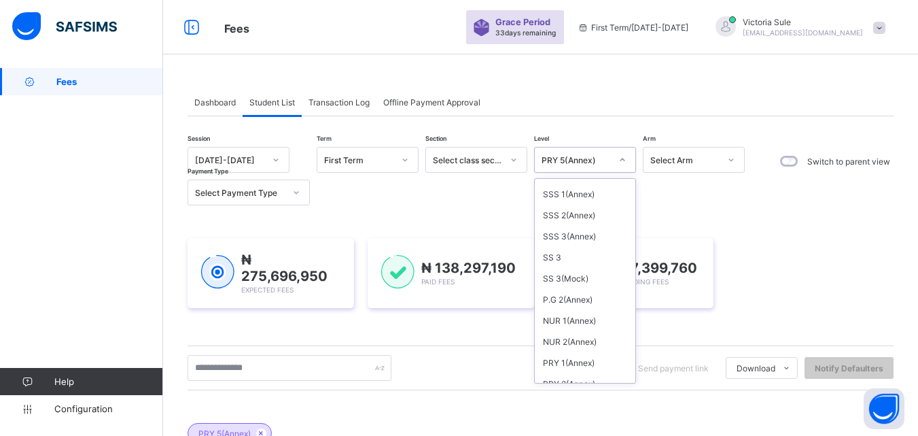
scroll to position [492, 0]
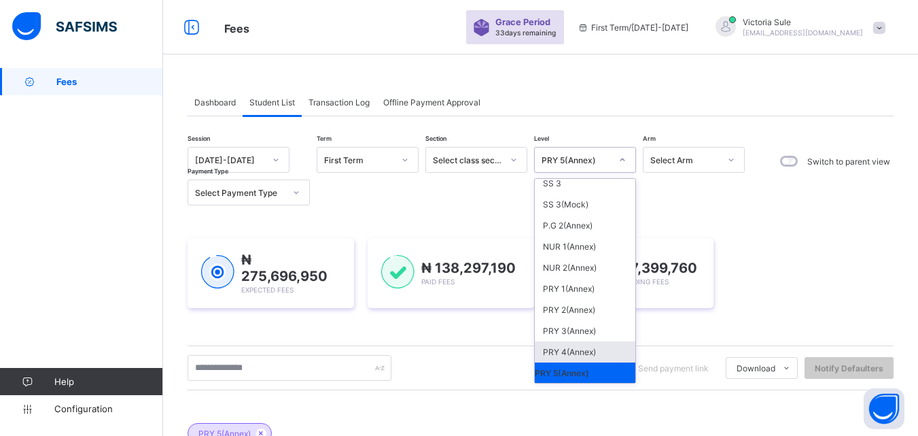
click at [579, 345] on div "PRY 4(Annex)" at bounding box center [585, 351] width 101 height 21
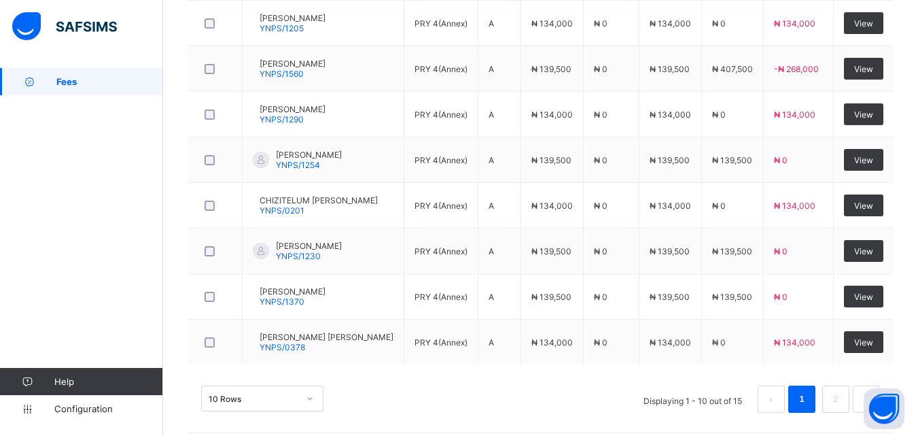
scroll to position [615, 0]
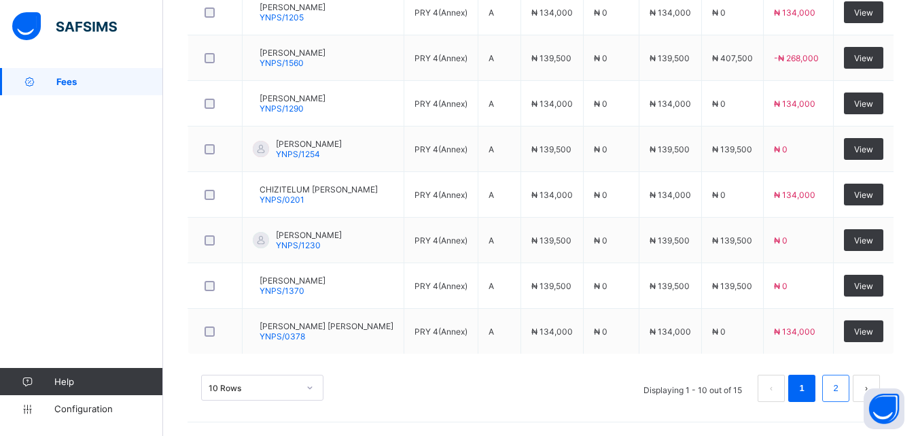
click at [842, 392] on link "2" at bounding box center [835, 388] width 13 height 18
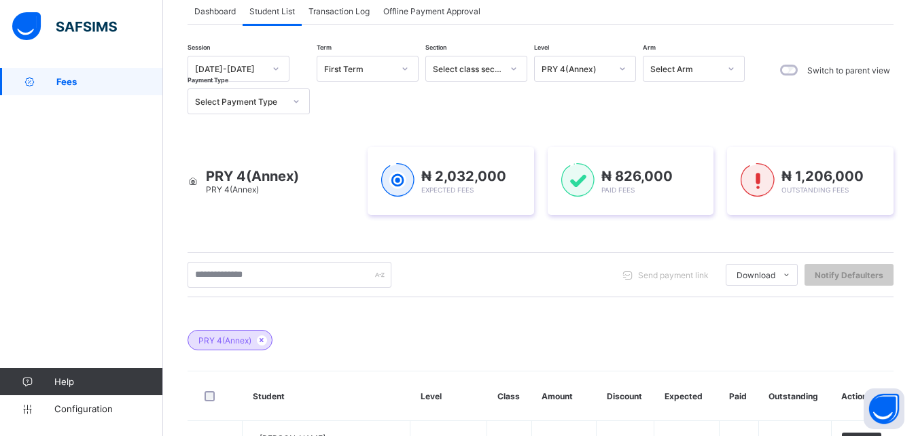
scroll to position [46, 0]
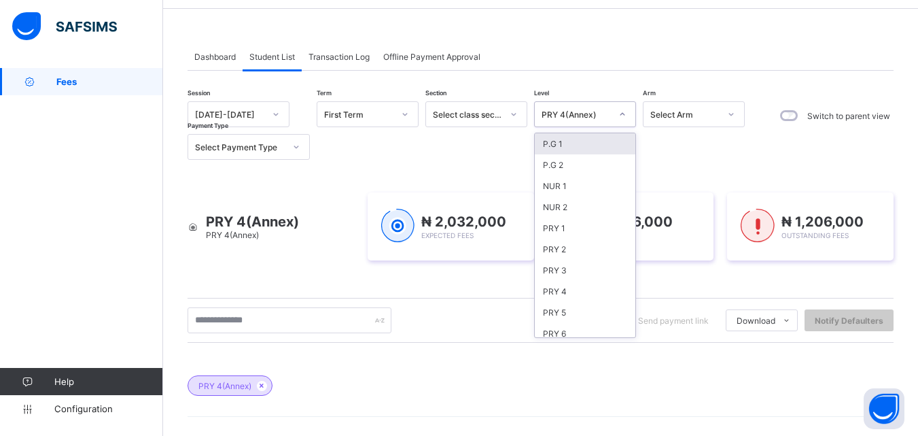
click at [621, 112] on icon at bounding box center [623, 114] width 8 height 14
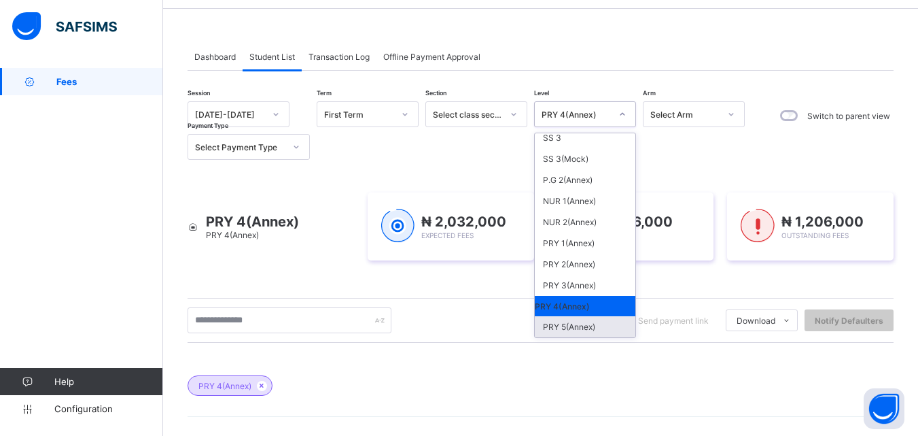
click at [573, 327] on div "PRY 5(Annex)" at bounding box center [585, 326] width 101 height 21
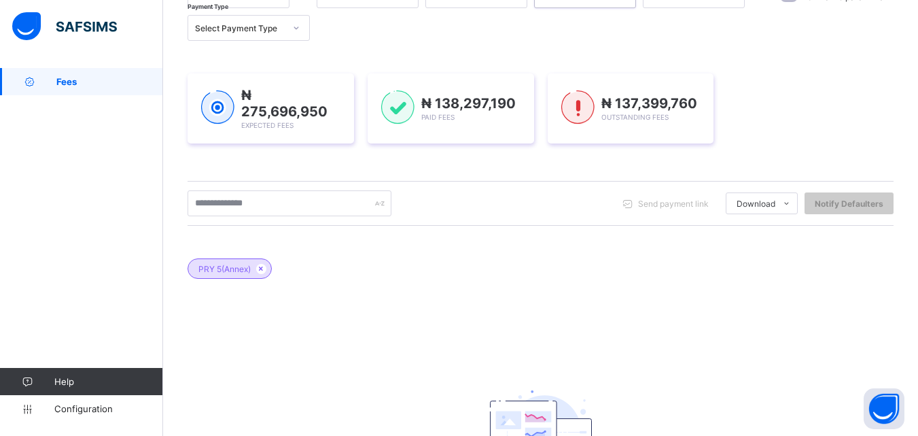
scroll to position [300, 0]
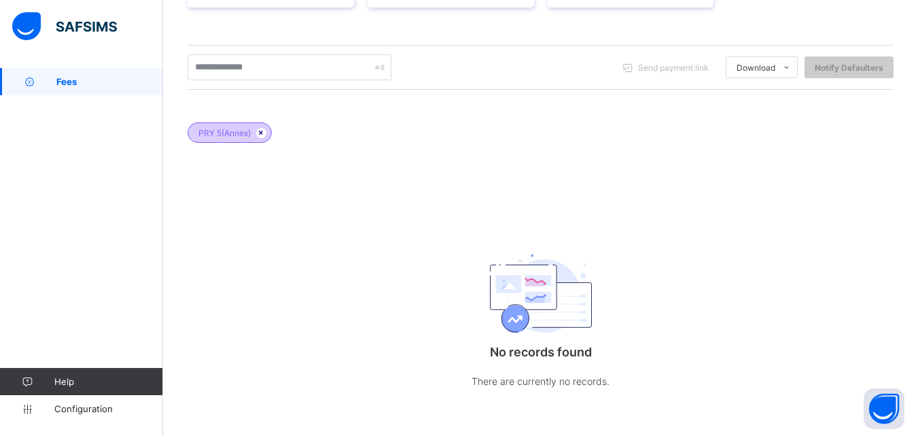
click at [260, 130] on icon at bounding box center [262, 132] width 12 height 8
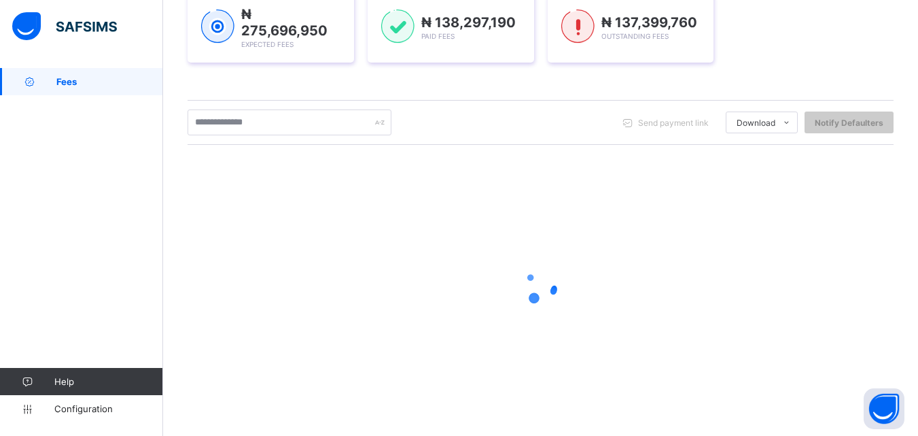
scroll to position [213, 0]
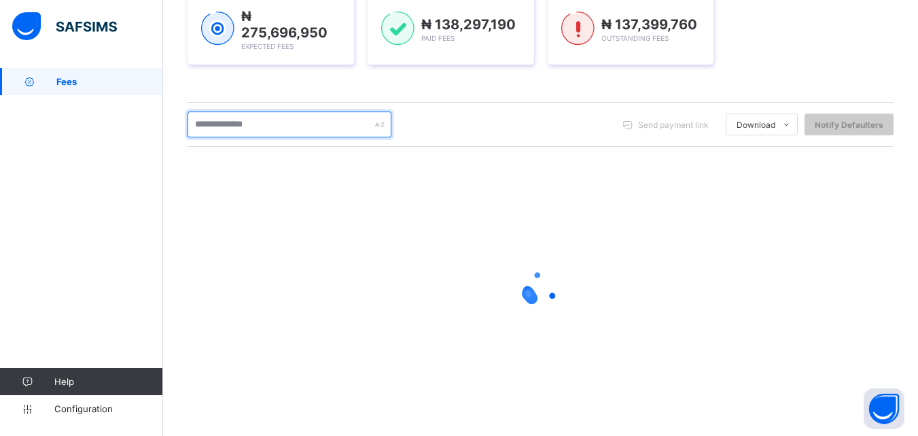
click at [239, 116] on input "text" at bounding box center [290, 124] width 204 height 26
type input "****"
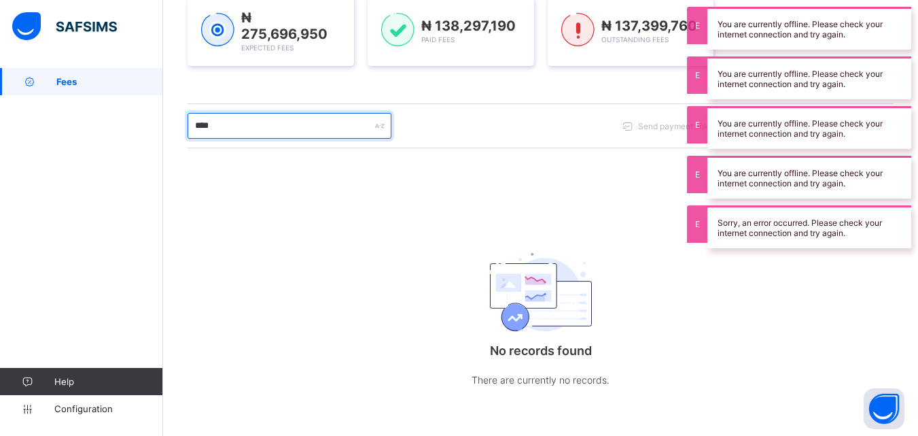
scroll to position [211, 0]
click at [234, 132] on input "****" at bounding box center [290, 127] width 204 height 26
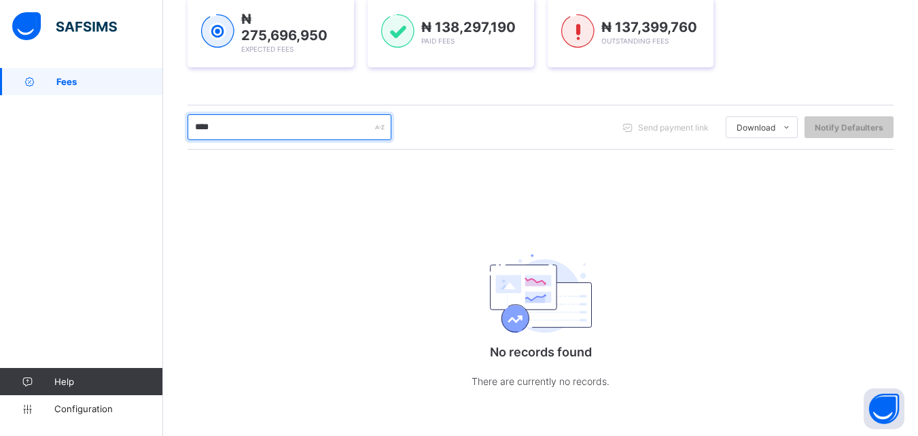
click at [245, 130] on input "****" at bounding box center [290, 127] width 204 height 26
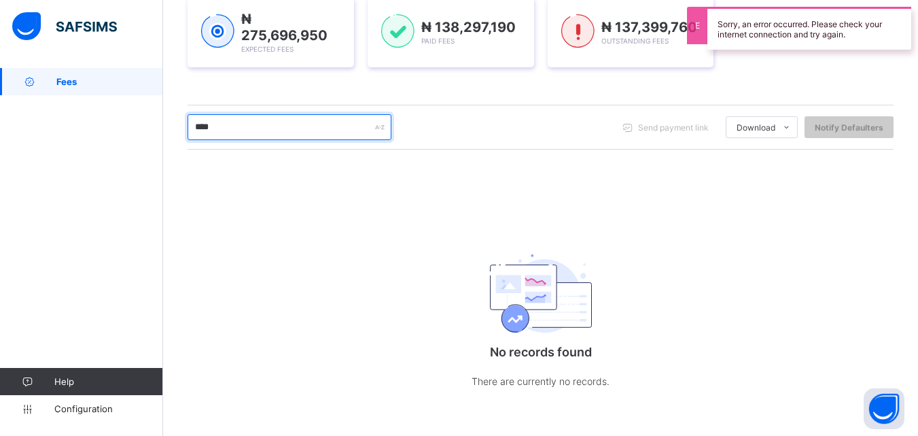
drag, startPoint x: 241, startPoint y: 132, endPoint x: 184, endPoint y: 132, distance: 57.8
click at [184, 132] on div "Dashboard Student List Transaction Log Offline Payment Approval Student List Mo…" at bounding box center [540, 147] width 755 height 580
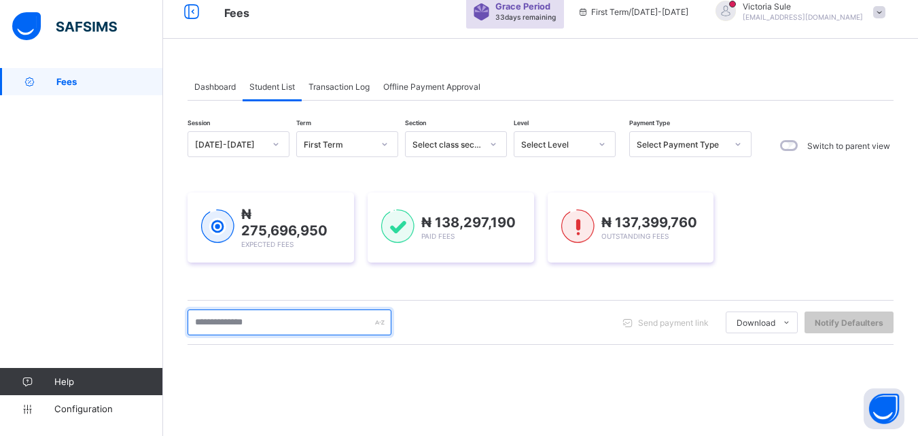
scroll to position [0, 0]
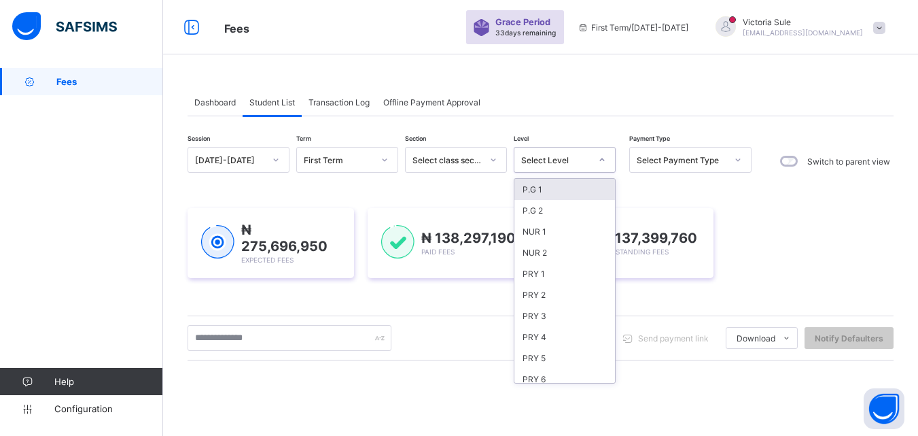
click at [581, 160] on div "Select Level" at bounding box center [555, 160] width 69 height 10
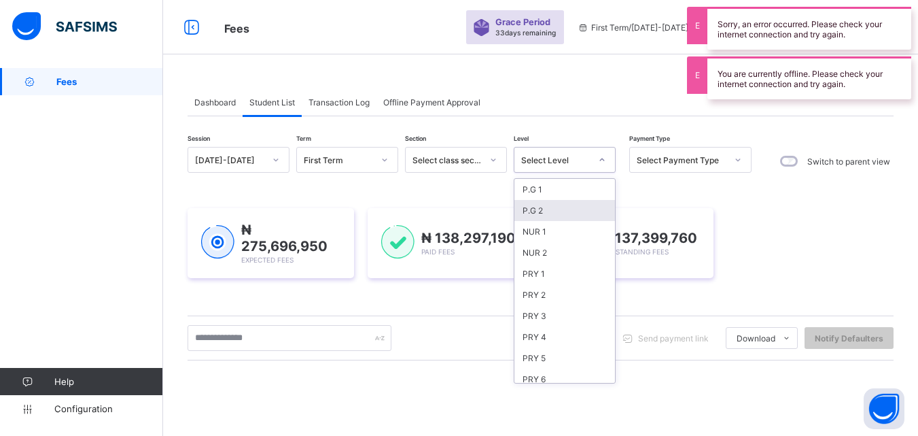
click at [550, 210] on div "P.G 2" at bounding box center [565, 210] width 101 height 21
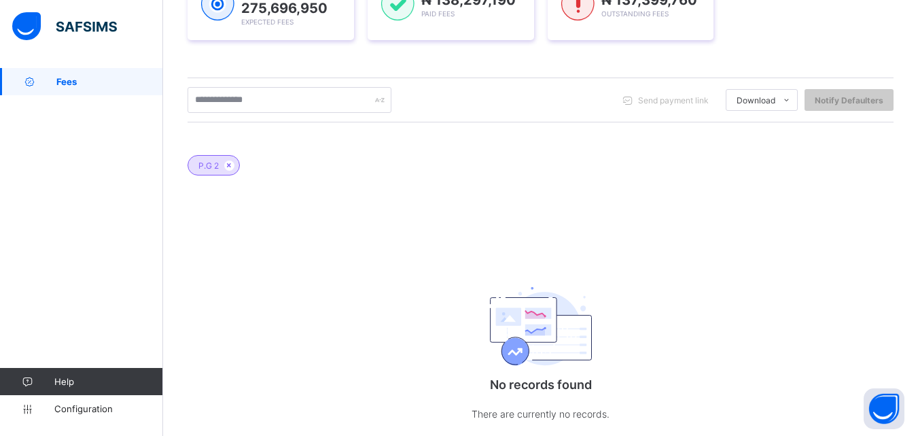
scroll to position [300, 0]
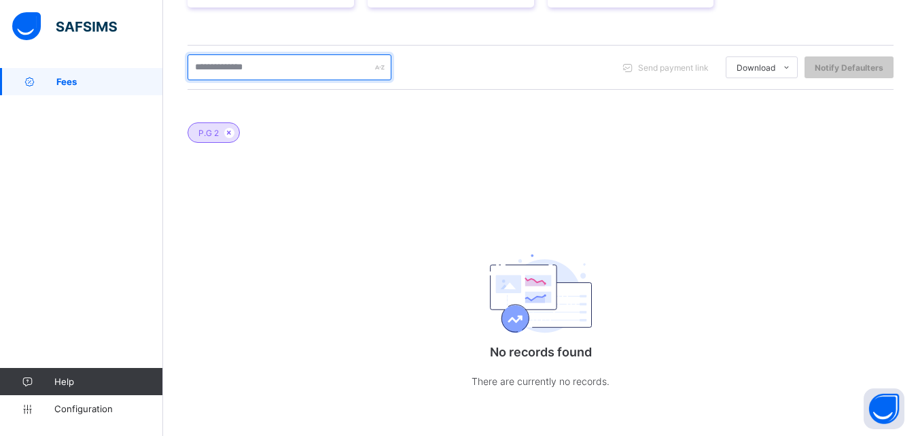
click at [243, 65] on input "text" at bounding box center [290, 67] width 204 height 26
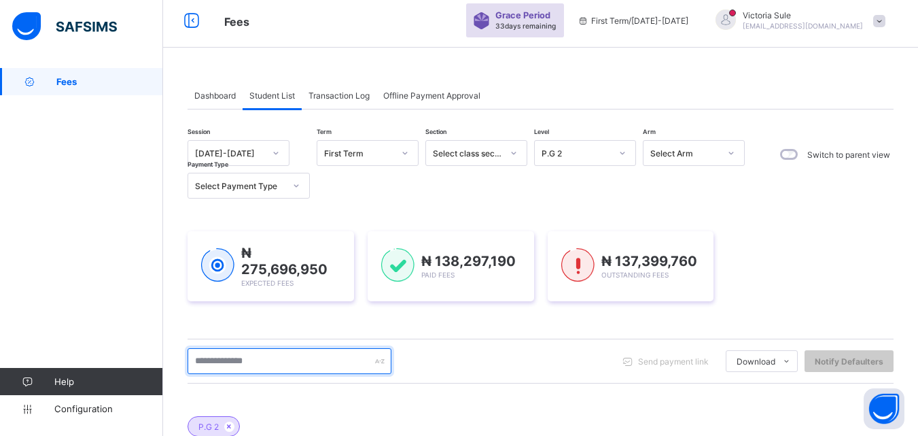
scroll to position [0, 0]
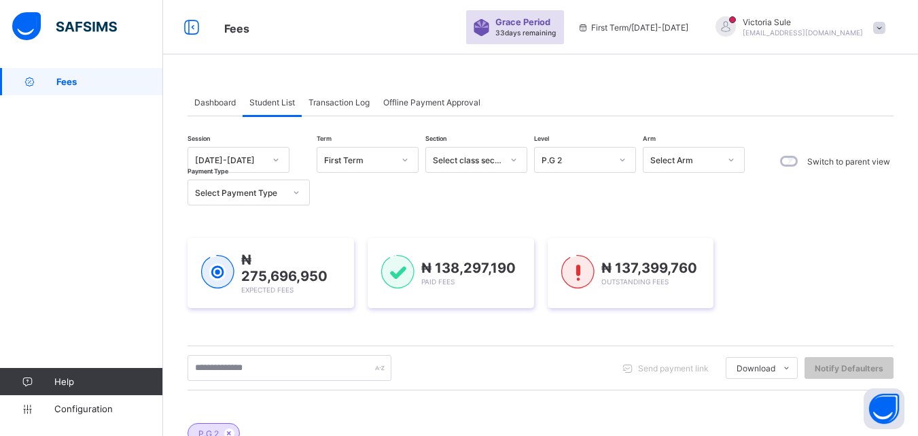
click at [619, 158] on icon at bounding box center [623, 160] width 8 height 14
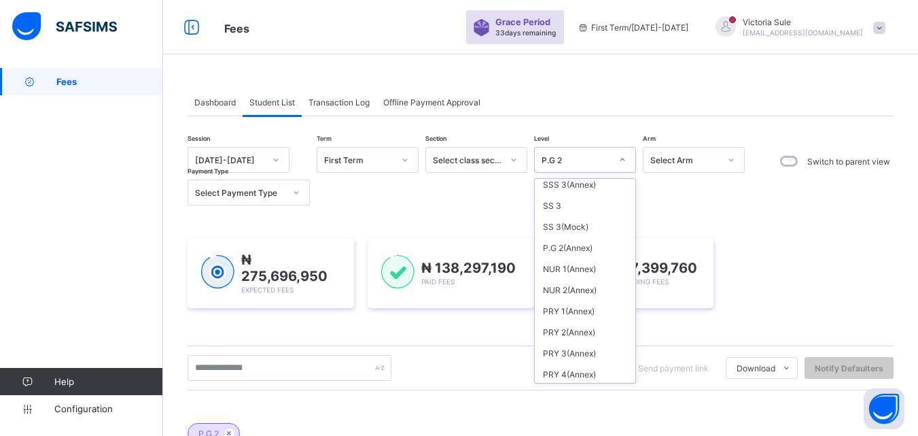
scroll to position [492, 0]
click at [583, 311] on div "PRY 2(Annex)" at bounding box center [585, 308] width 101 height 21
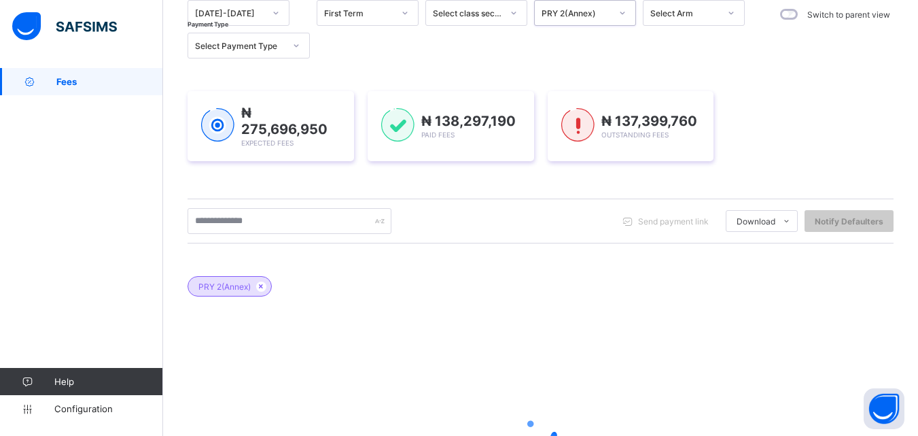
scroll to position [291, 0]
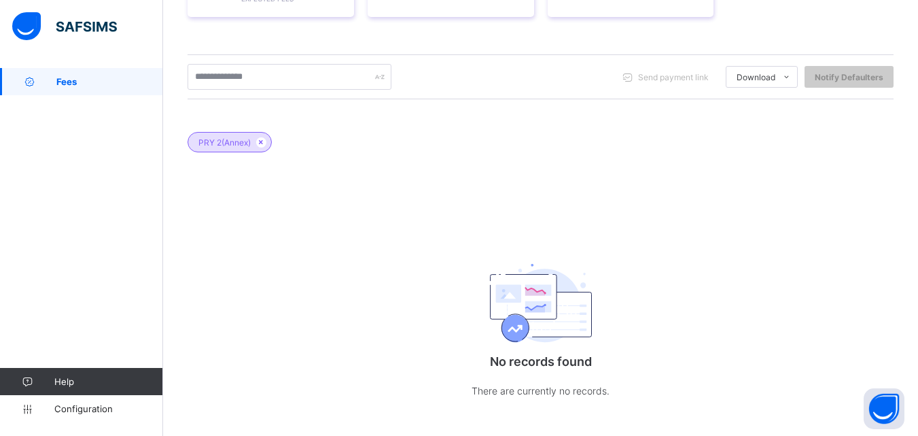
click at [485, 232] on div "No records found There are currently no records." at bounding box center [541, 326] width 272 height 200
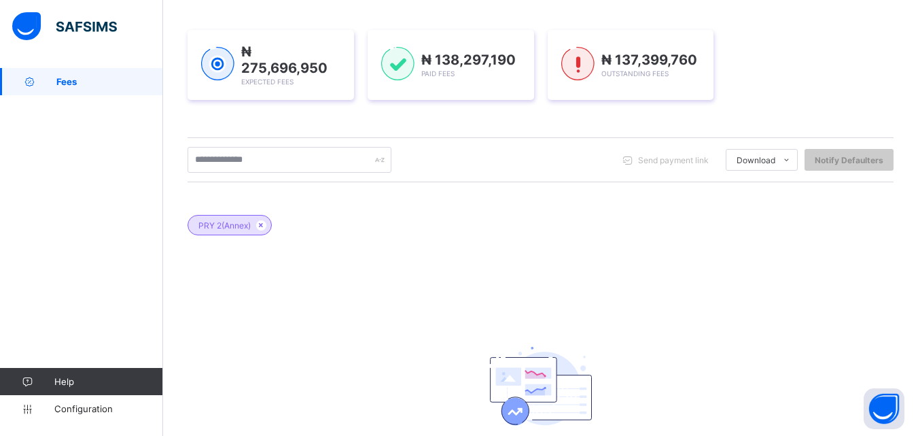
scroll to position [165, 0]
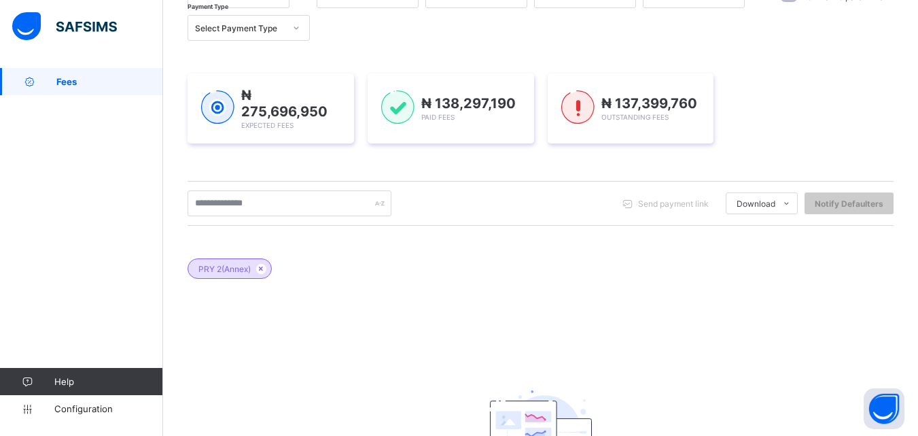
click at [487, 328] on div "PRY 2(Annex) No records found There are currently no records." at bounding box center [541, 395] width 706 height 315
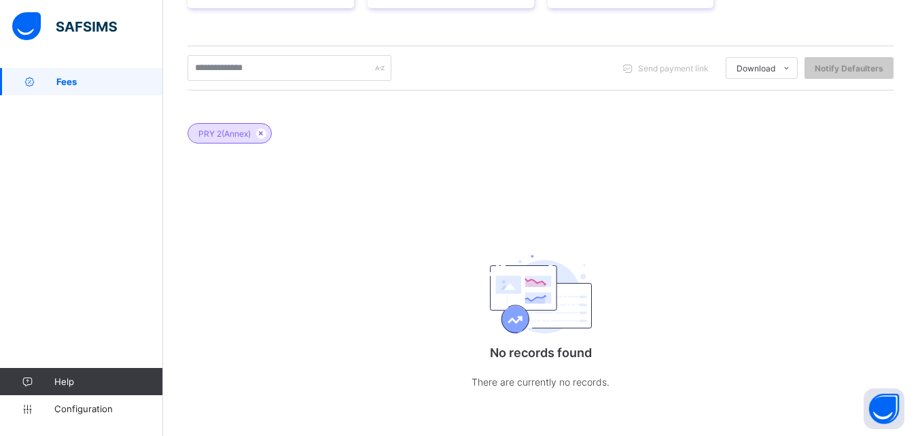
scroll to position [300, 0]
drag, startPoint x: 506, startPoint y: 188, endPoint x: 825, endPoint y: 434, distance: 403.7
click at [506, 188] on div "PRY 2(Annex) No records found There are currently no records." at bounding box center [541, 259] width 706 height 315
click at [579, 192] on div "PRY 2(Annex) No records found There are currently no records." at bounding box center [541, 259] width 706 height 315
drag, startPoint x: 497, startPoint y: 180, endPoint x: 436, endPoint y: 177, distance: 61.2
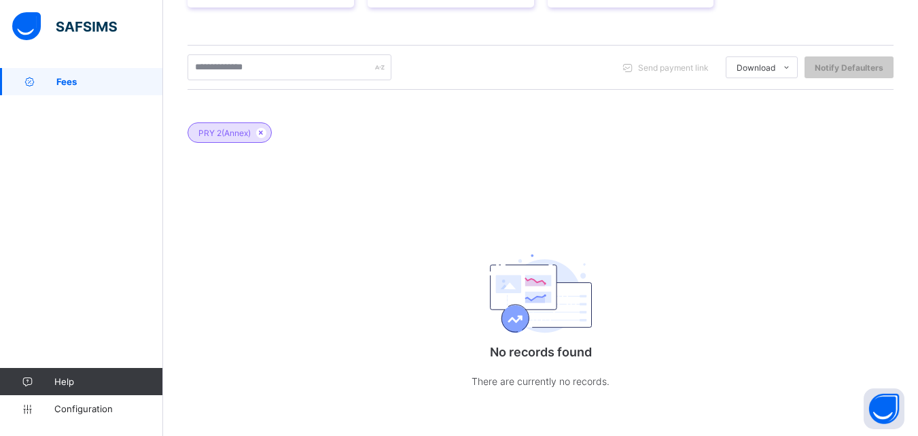
click at [497, 180] on div "PRY 2(Annex) No records found There are currently no records." at bounding box center [541, 259] width 706 height 315
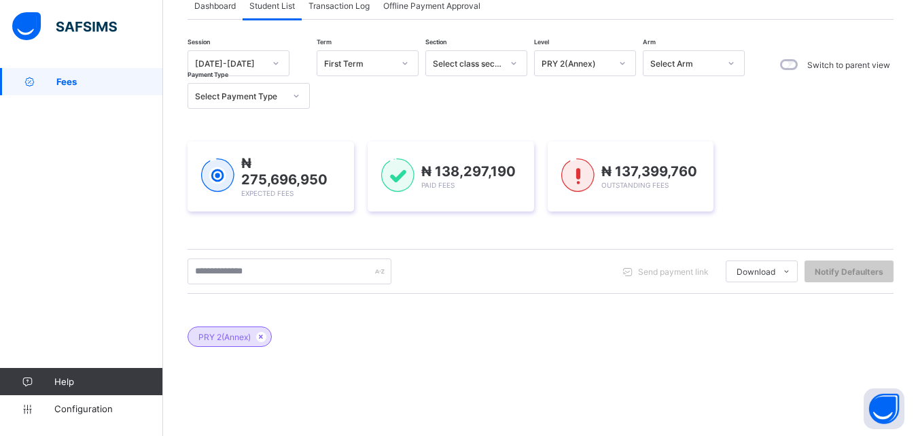
click at [579, 63] on div "PRY 2(Annex)" at bounding box center [576, 63] width 69 height 10
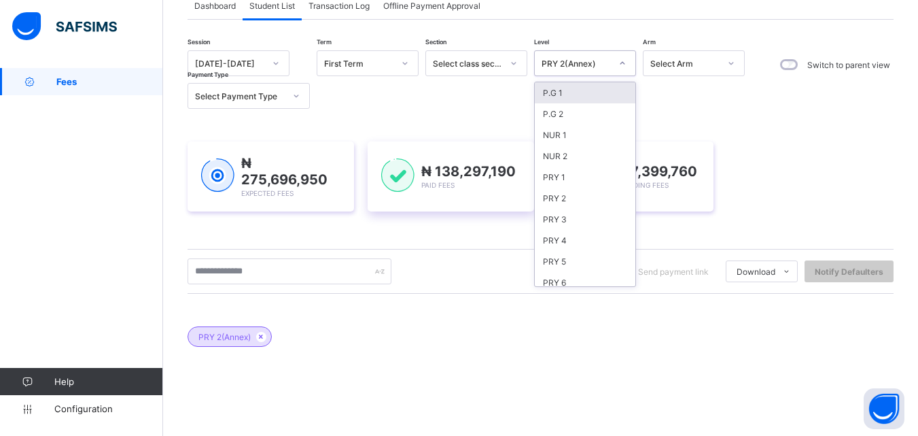
click at [554, 167] on div "PRY 1" at bounding box center [585, 177] width 101 height 21
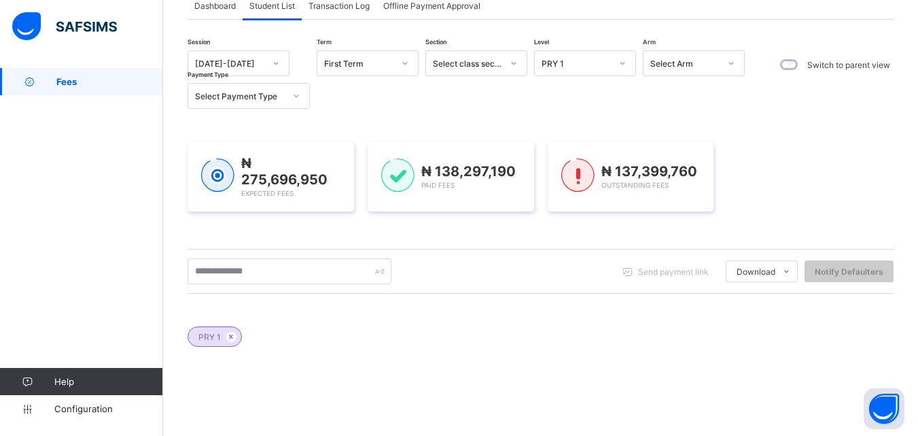
click at [584, 295] on div "Session 2025-2026 Term First Term Section Select class section Level PRY 1 Arm …" at bounding box center [541, 331] width 706 height 562
click at [432, 303] on div "Session 2025-2026 Term First Term Section Select class section Level PRY 1 Arm …" at bounding box center [541, 331] width 706 height 562
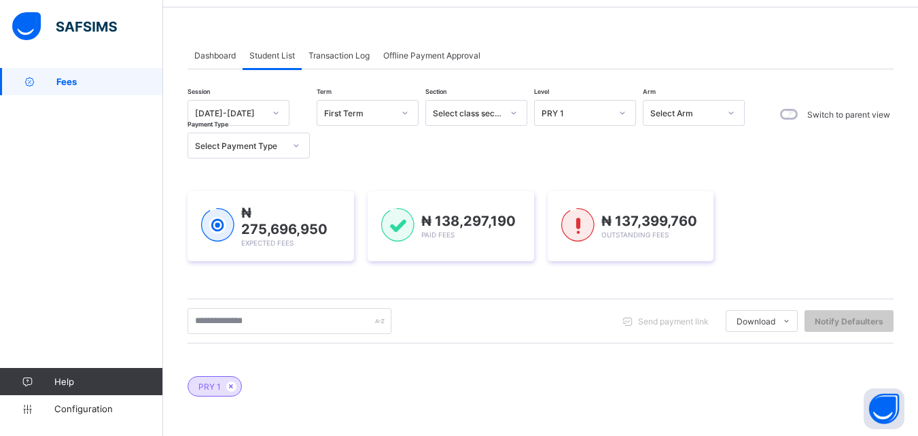
scroll to position [29, 0]
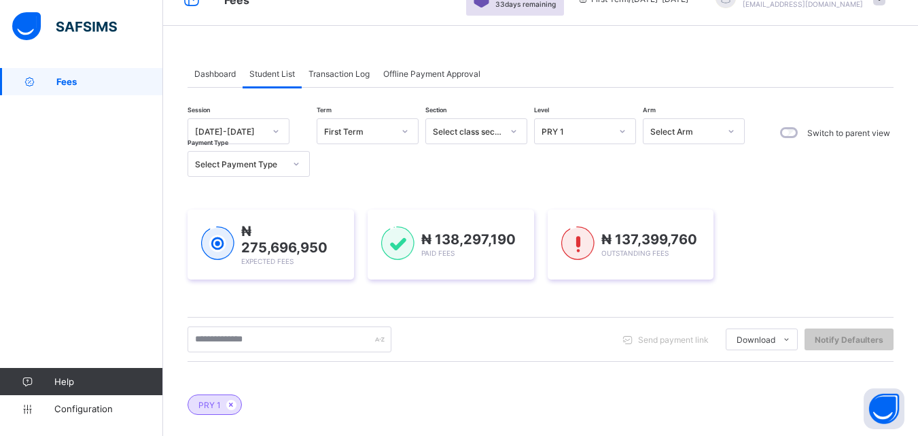
click at [608, 132] on div "PRY 1" at bounding box center [576, 131] width 69 height 10
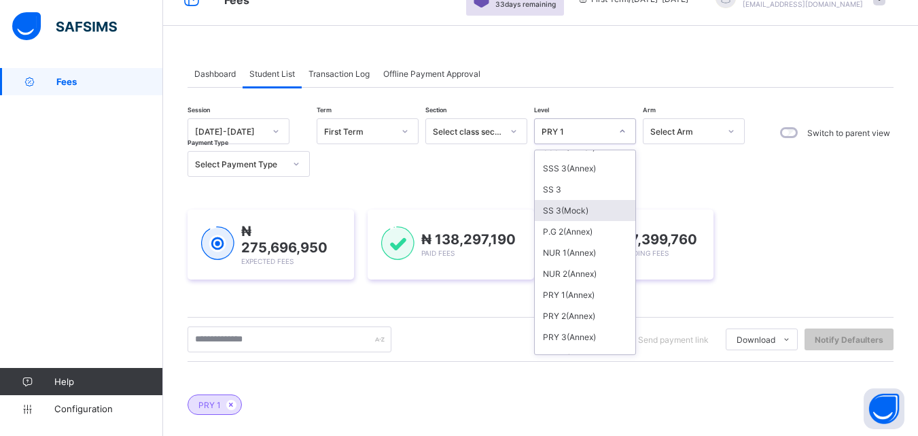
scroll to position [476, 0]
click at [562, 207] on div "P.G 2(Annex)" at bounding box center [585, 211] width 101 height 21
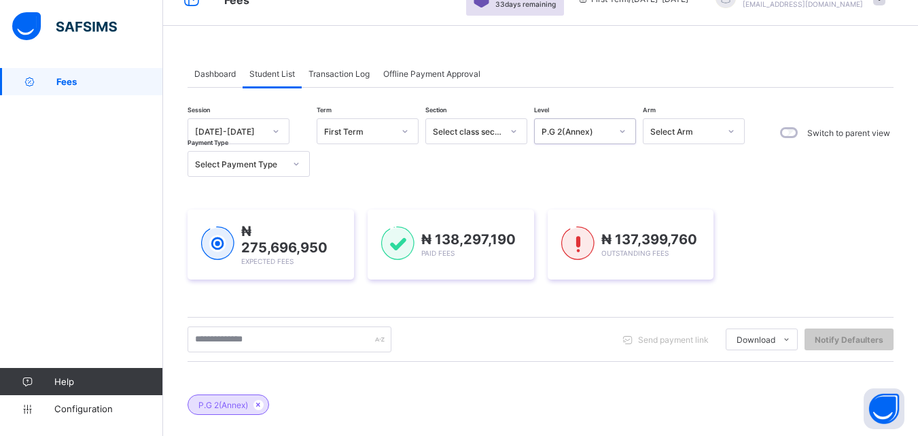
scroll to position [291, 0]
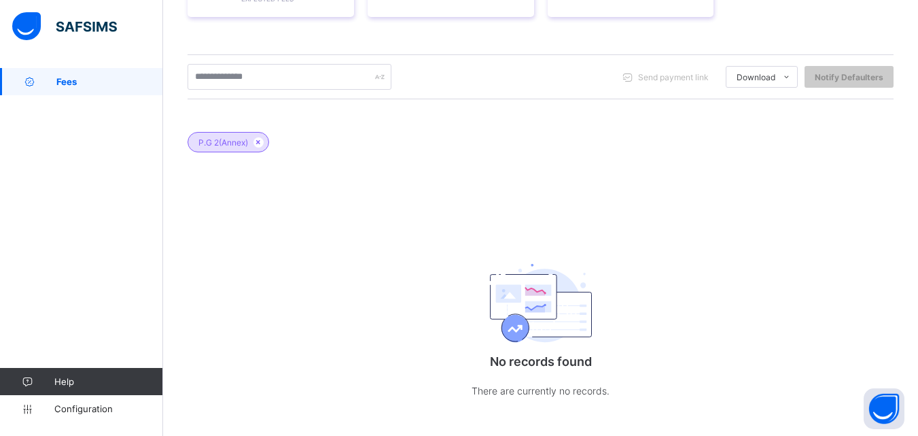
click at [467, 313] on div "No records found There are currently no records." at bounding box center [541, 326] width 272 height 200
click at [417, 233] on div "No records found There are currently no records." at bounding box center [541, 326] width 272 height 200
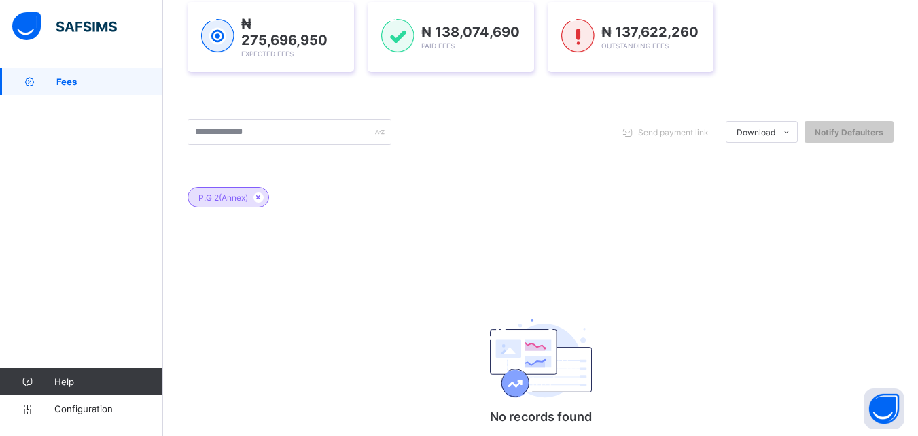
scroll to position [165, 0]
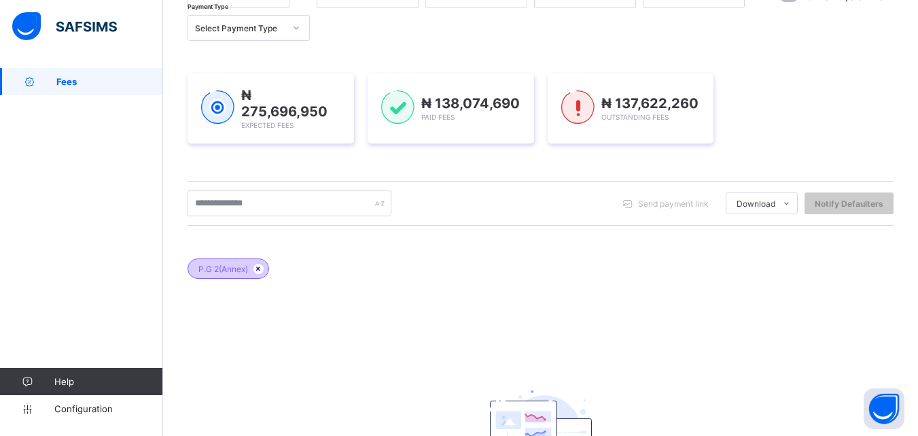
click at [260, 264] on span at bounding box center [259, 269] width 10 height 10
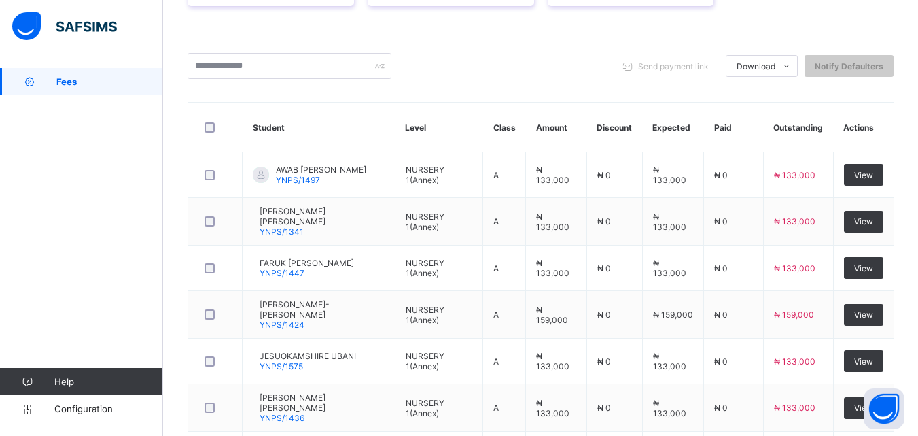
scroll to position [0, 0]
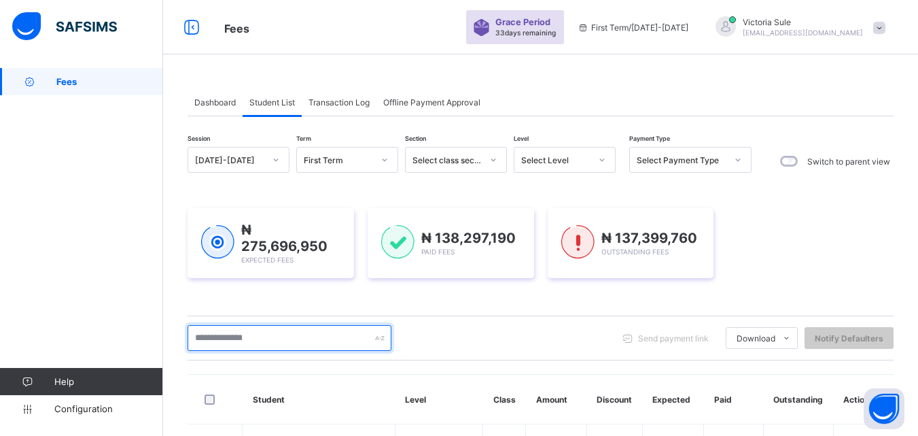
click at [253, 325] on input "text" at bounding box center [290, 338] width 204 height 26
